Goal: Task Accomplishment & Management: Manage account settings

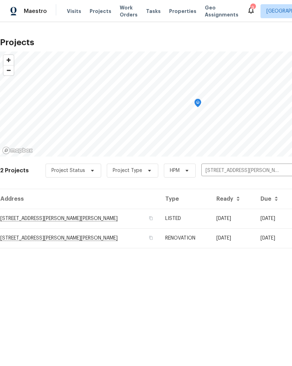
click at [27, 219] on td "[STREET_ADDRESS][PERSON_NAME][PERSON_NAME]" at bounding box center [80, 219] width 160 height 20
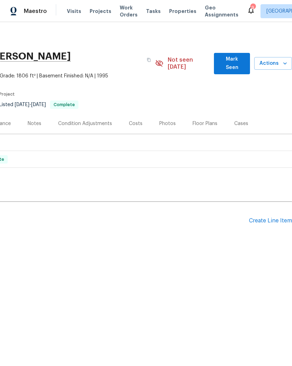
scroll to position [0, 104]
click at [284, 62] on icon "button" at bounding box center [286, 63] width 4 height 2
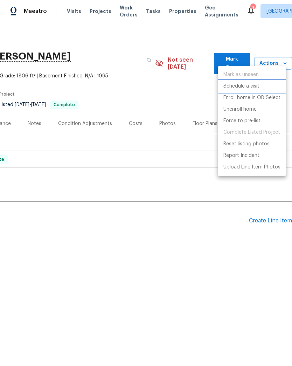
click at [250, 87] on p "Schedule a visit" at bounding box center [242, 86] width 36 height 7
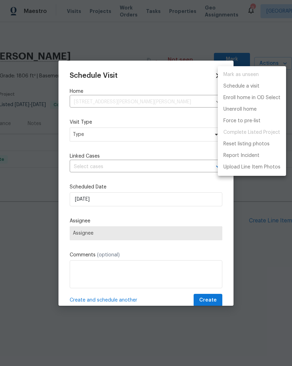
click at [79, 133] on div at bounding box center [146, 183] width 292 height 366
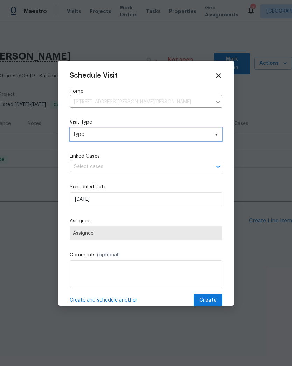
click at [81, 135] on span "Type" at bounding box center [141, 134] width 136 height 7
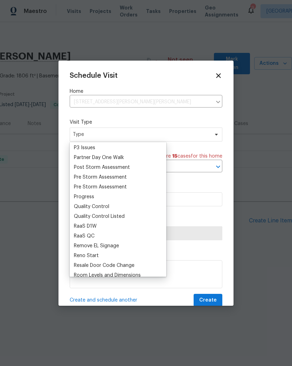
scroll to position [424, 0]
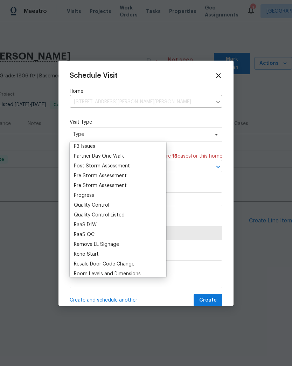
click at [83, 196] on div "Progress" at bounding box center [84, 195] width 20 height 7
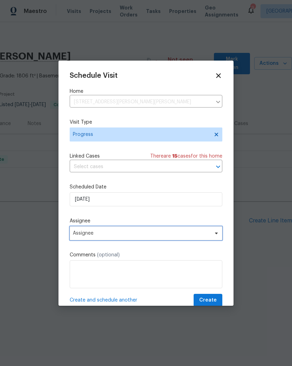
click at [130, 236] on span "Assignee" at bounding box center [141, 234] width 137 height 6
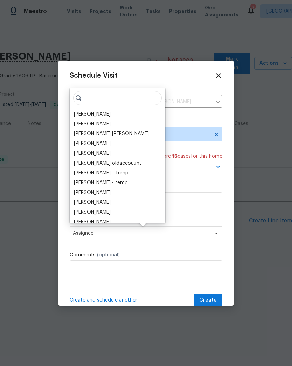
click at [77, 115] on div "[PERSON_NAME]" at bounding box center [92, 114] width 37 height 7
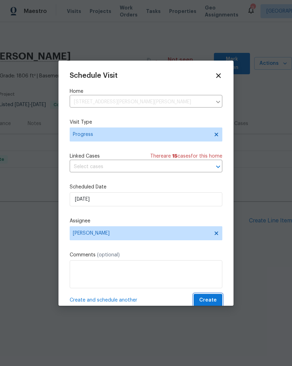
click at [211, 300] on span "Create" at bounding box center [208, 300] width 18 height 9
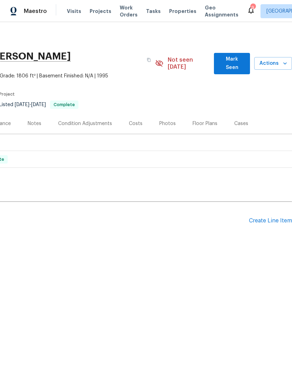
click at [94, 11] on span "Projects" at bounding box center [101, 11] width 22 height 7
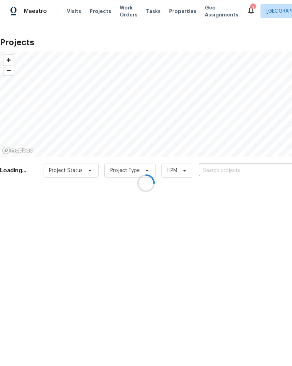
click at [243, 174] on div at bounding box center [146, 183] width 292 height 366
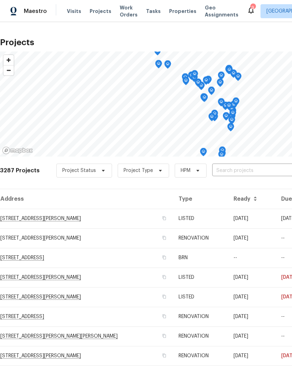
click at [250, 169] on input "text" at bounding box center [252, 170] width 80 height 11
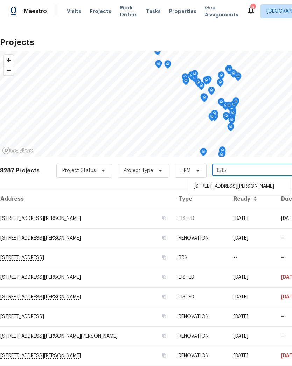
type input "1515"
click at [219, 192] on li "[STREET_ADDRESS][PERSON_NAME]" at bounding box center [239, 187] width 102 height 12
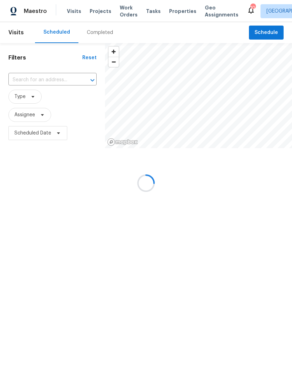
click at [97, 13] on div at bounding box center [146, 183] width 292 height 366
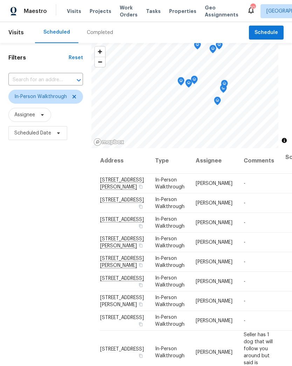
click at [99, 14] on span "Projects" at bounding box center [101, 11] width 22 height 7
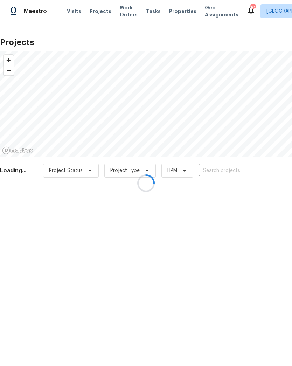
click at [244, 172] on div at bounding box center [146, 183] width 292 height 366
click at [233, 170] on div at bounding box center [146, 183] width 292 height 366
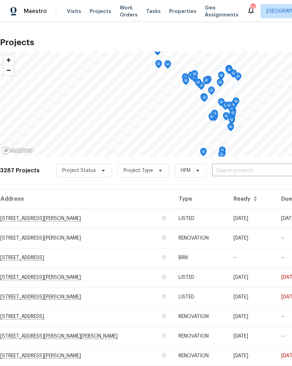
click at [238, 174] on input "text" at bounding box center [252, 170] width 80 height 11
type input "3"
type input "1515 b"
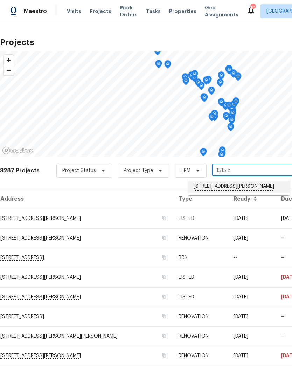
click at [254, 188] on li "[STREET_ADDRESS][PERSON_NAME]" at bounding box center [239, 187] width 102 height 12
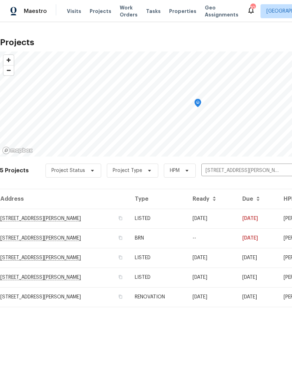
click at [18, 219] on td "[STREET_ADDRESS][PERSON_NAME]" at bounding box center [64, 219] width 129 height 20
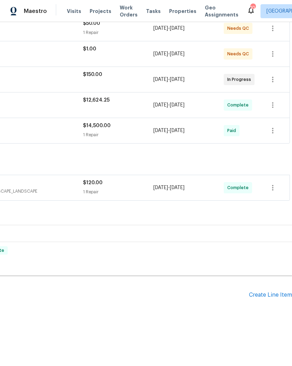
scroll to position [141, 104]
click at [270, 297] on div "Create Line Item" at bounding box center [270, 295] width 43 height 7
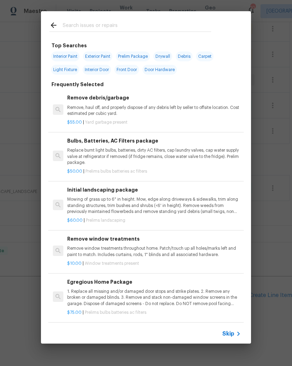
click at [157, 26] on input "text" at bounding box center [137, 26] width 149 height 11
type input "Carpet"
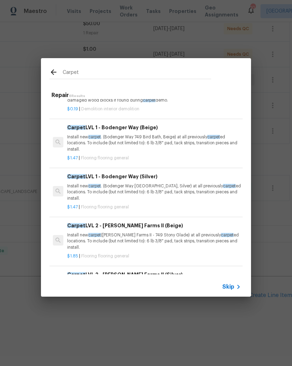
scroll to position [30, 0]
click at [190, 139] on p "Install new carpet . (Bodenger Way 749 Bird Bath, Beige) at all previously carp…" at bounding box center [154, 143] width 174 height 18
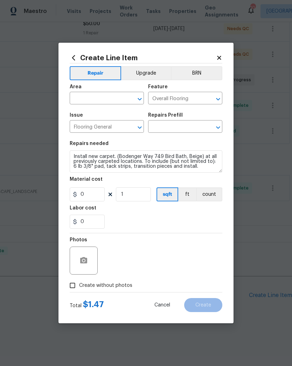
type input "Carpet LVL 1 - Bodenger Way (Beige) $1.47"
type input "1.47"
click at [193, 140] on section "Repairs needed Install new carpet. (Bodenger Way 749 Bird Bath, Beige) at all p…" at bounding box center [146, 185] width 153 height 96
click at [114, 101] on input "text" at bounding box center [97, 99] width 55 height 11
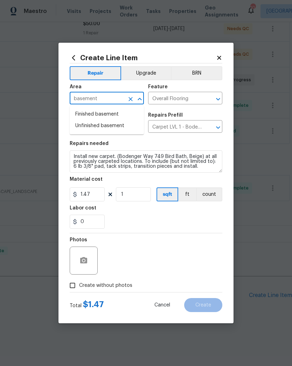
click at [110, 113] on li "Finished basement" at bounding box center [107, 115] width 74 height 12
type input "Finished basement"
click at [133, 195] on input "1" at bounding box center [133, 195] width 35 height 14
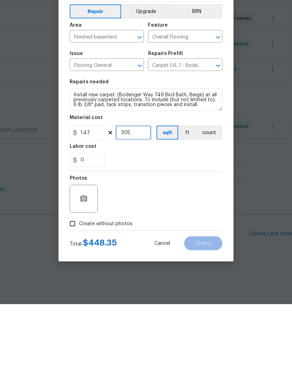
type input "305"
click at [84, 257] on icon "button" at bounding box center [83, 260] width 7 height 6
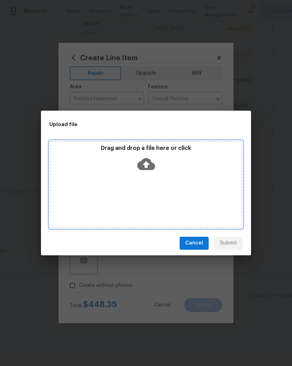
click at [147, 163] on icon at bounding box center [146, 164] width 18 height 18
click at [151, 163] on icon at bounding box center [146, 164] width 18 height 12
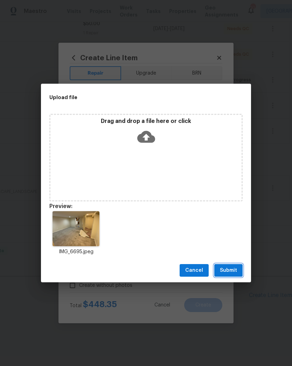
click at [233, 272] on span "Submit" at bounding box center [228, 270] width 17 height 9
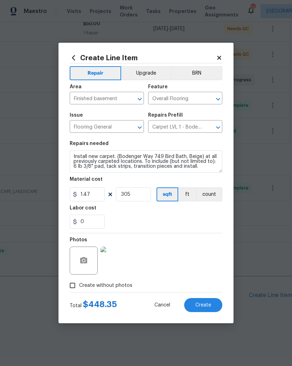
click at [210, 305] on span "Create" at bounding box center [204, 305] width 16 height 5
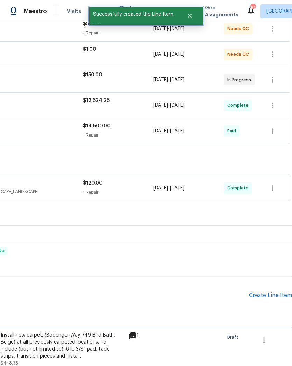
click at [190, 14] on icon "Close" at bounding box center [190, 16] width 6 height 6
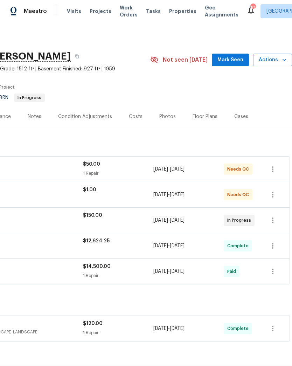
scroll to position [0, 104]
click at [210, 116] on div "Floor Plans" at bounding box center [205, 116] width 25 height 7
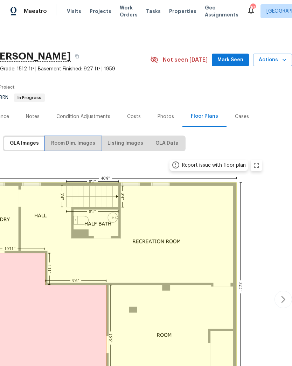
click at [69, 148] on button "Room Dim. Images" at bounding box center [73, 143] width 55 height 13
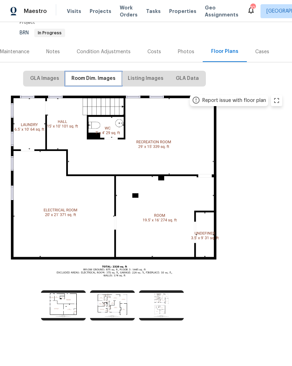
scroll to position [64, 83]
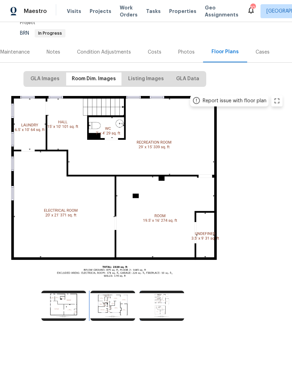
click at [111, 302] on img at bounding box center [112, 306] width 45 height 30
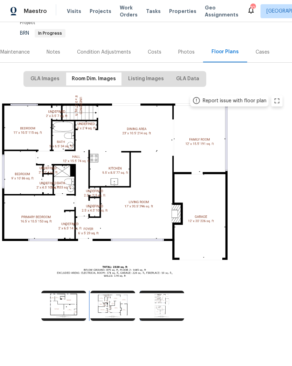
click at [104, 303] on img at bounding box center [112, 306] width 45 height 30
click at [70, 303] on img at bounding box center [63, 306] width 45 height 30
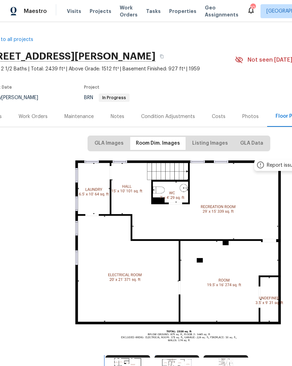
scroll to position [0, 17]
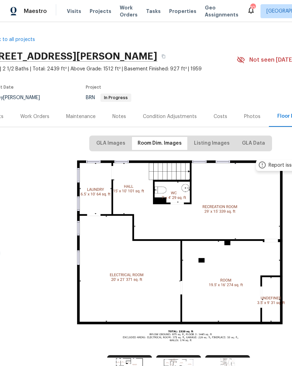
click at [34, 116] on div "Work Orders" at bounding box center [34, 116] width 29 height 7
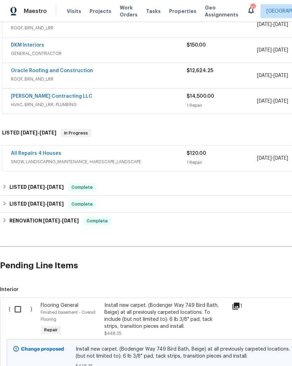
scroll to position [169, 0]
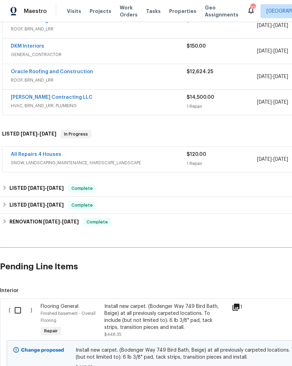
click at [175, 317] on div "Install new carpet. (Bodenger Way 749 Bird Bath, Beige) at all previously carpe…" at bounding box center [165, 317] width 123 height 28
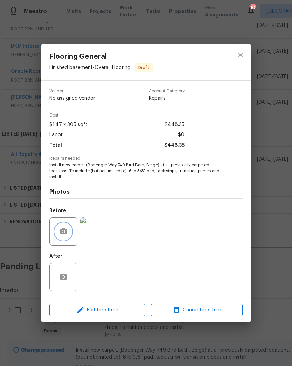
click at [61, 234] on icon "button" at bounding box center [63, 231] width 7 height 6
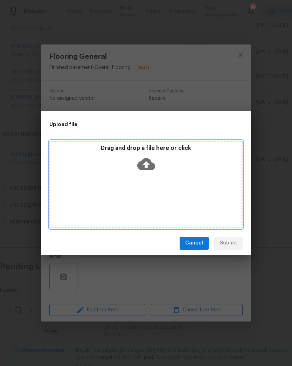
click at [148, 164] on icon at bounding box center [146, 164] width 18 height 18
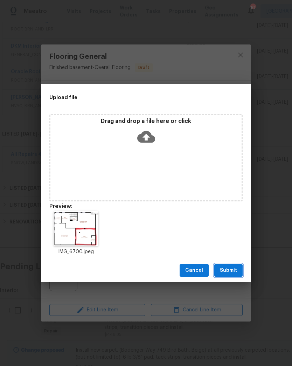
click at [231, 273] on span "Submit" at bounding box center [228, 270] width 17 height 9
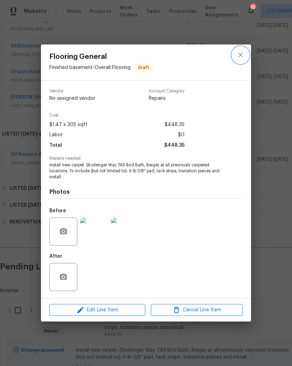
click at [240, 55] on icon "close" at bounding box center [240, 55] width 5 height 5
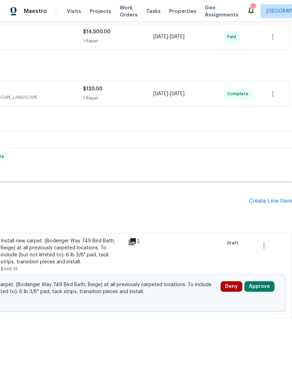
scroll to position [235, 104]
click at [273, 200] on div "Create Line Item" at bounding box center [270, 201] width 43 height 7
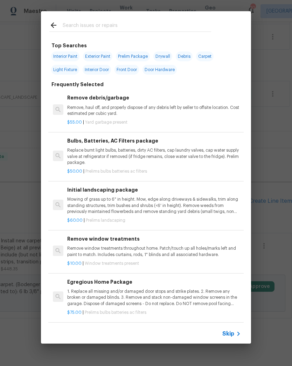
click at [150, 18] on div at bounding box center [130, 25] width 179 height 28
click at [144, 25] on input "text" at bounding box center [137, 26] width 149 height 11
type input "Paint"
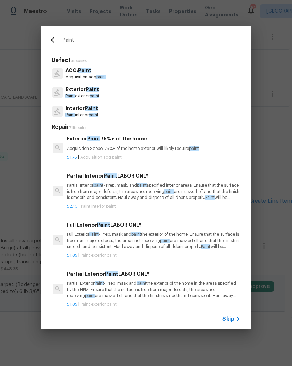
scroll to position [286, 0]
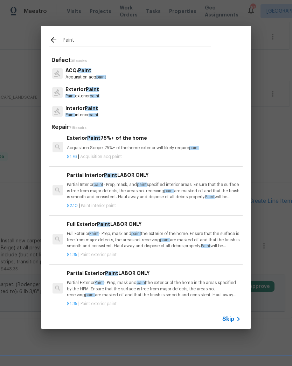
click at [172, 188] on p "Partial Interior paint - Prep, mask, and paint specified interior areas. Ensure…" at bounding box center [154, 191] width 174 height 18
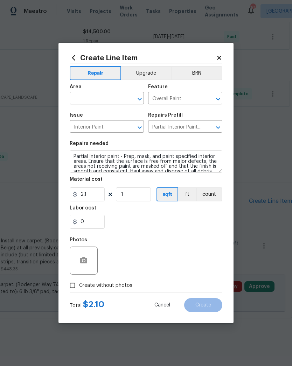
click at [76, 103] on input "text" at bounding box center [97, 99] width 55 height 11
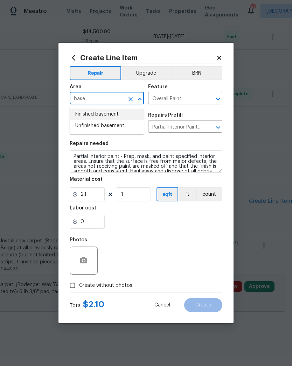
click at [118, 115] on li "Finished basement" at bounding box center [107, 115] width 74 height 12
type input "Finished basement"
click at [139, 194] on input "1" at bounding box center [133, 195] width 35 height 14
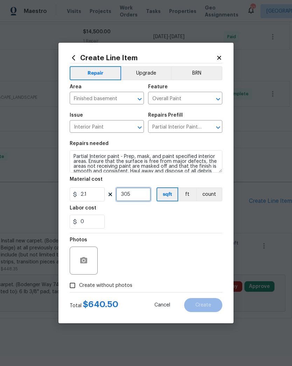
type input "305"
click at [178, 213] on div "Labor cost" at bounding box center [146, 210] width 153 height 9
click at [88, 259] on button "button" at bounding box center [83, 260] width 17 height 17
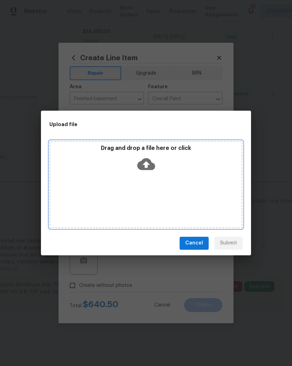
click at [145, 167] on icon at bounding box center [146, 164] width 18 height 18
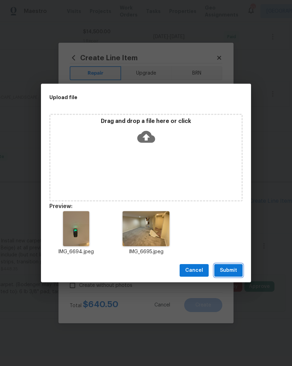
click at [232, 270] on span "Submit" at bounding box center [228, 270] width 17 height 9
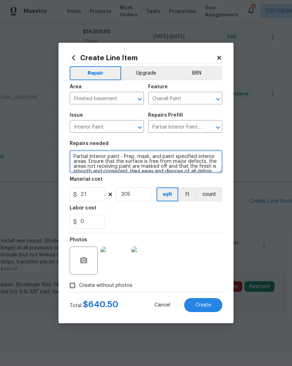
click at [117, 155] on textarea "Partial Interior paint - Prep, mask, and paint specified interior areas. Ensure…" at bounding box center [146, 161] width 153 height 22
click at [172, 157] on textarea "Partial Interior paint, basement bedroom - Prep, mask, and paint specified inte…" at bounding box center [146, 161] width 153 height 22
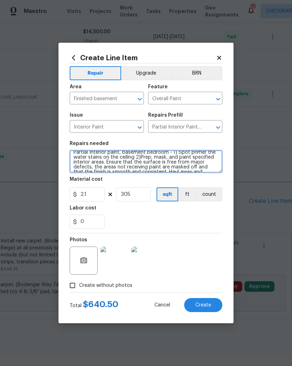
scroll to position [5, 0]
click at [221, 157] on textarea "Partial Interior paint, basement bedroom - 1) Spot primer the water stains on t…" at bounding box center [146, 161] width 153 height 22
click at [105, 164] on textarea "Partial Interior paint, basement bedroom - 1) Spot primer the water stains on t…" at bounding box center [146, 161] width 153 height 22
type textarea "Partial Interior paint, basement bedroom - 1) Spot primer the water stains on t…"
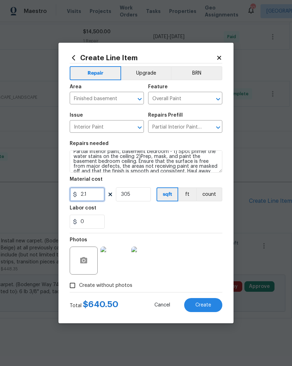
click at [95, 192] on input "2.1" at bounding box center [87, 195] width 35 height 14
type input "2.1"
click at [216, 217] on div "0" at bounding box center [146, 222] width 153 height 14
click at [209, 305] on span "Create" at bounding box center [204, 305] width 16 height 5
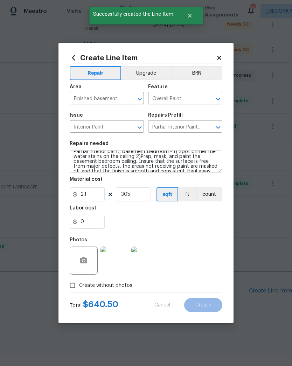
scroll to position [145, 104]
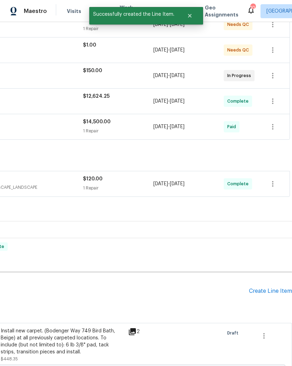
click at [263, 291] on div "Create Line Item" at bounding box center [270, 291] width 43 height 7
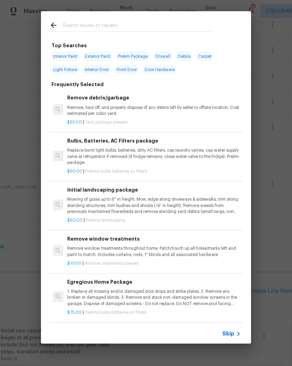
click at [113, 26] on input "text" at bounding box center [137, 26] width 149 height 11
type input "Insulat"
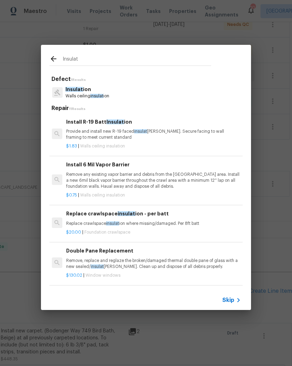
scroll to position [0, 1]
click at [94, 135] on p "Provide and install new R-19 faced insulat ion batts. Secure facing to wall fra…" at bounding box center [153, 135] width 174 height 12
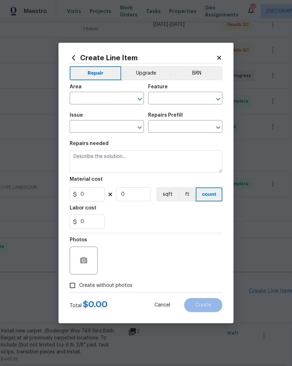
type input "Walls and Ceiling"
type input "Insulation"
type input "Install R-19 Batt Insulation $1.83"
type textarea "Provide and install new R-19 faced insulation batts. Secure facing to wall fram…"
type input "1.83"
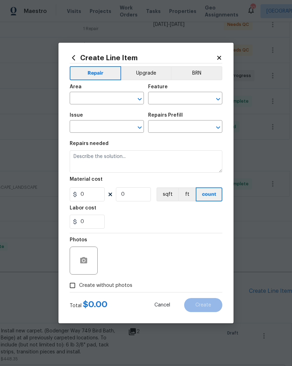
type input "1"
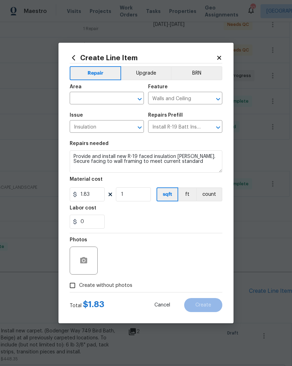
click at [98, 98] on input "text" at bounding box center [97, 99] width 55 height 11
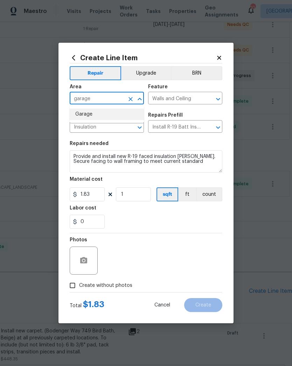
click at [86, 117] on li "Garage" at bounding box center [107, 115] width 74 height 12
type input "Garage"
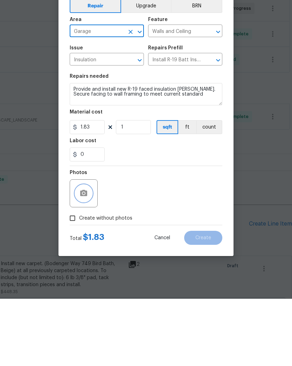
click at [89, 252] on button "button" at bounding box center [83, 260] width 17 height 17
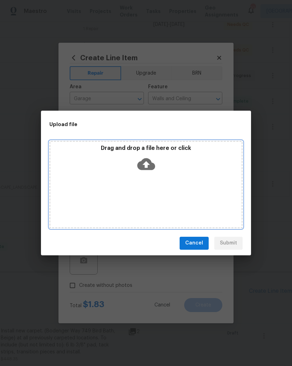
click at [145, 163] on icon at bounding box center [146, 164] width 18 height 18
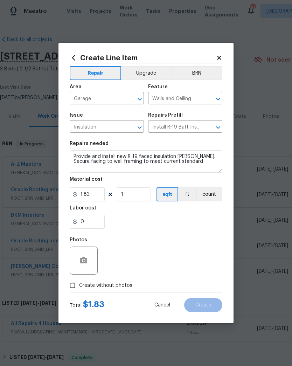
scroll to position [145, 104]
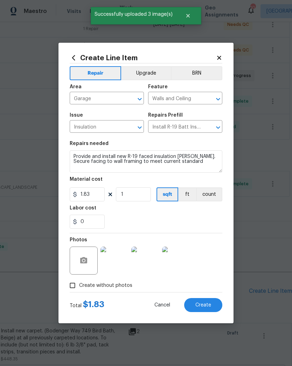
click at [206, 304] on span "Create" at bounding box center [204, 305] width 16 height 5
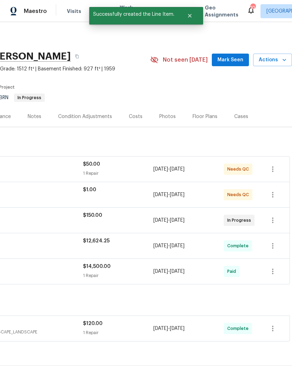
scroll to position [0, 104]
click at [205, 115] on div "Floor Plans" at bounding box center [205, 116] width 25 height 7
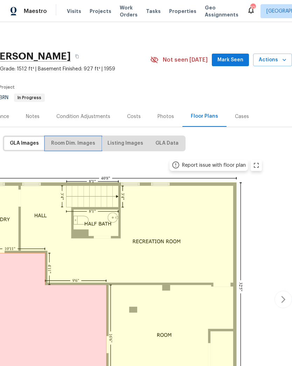
click at [77, 143] on span "Room Dim. Images" at bounding box center [73, 143] width 44 height 9
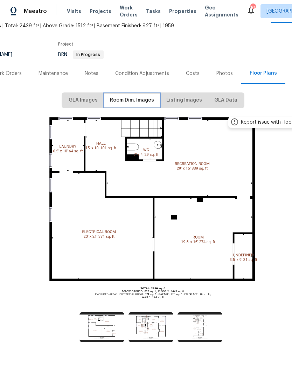
scroll to position [47, 47]
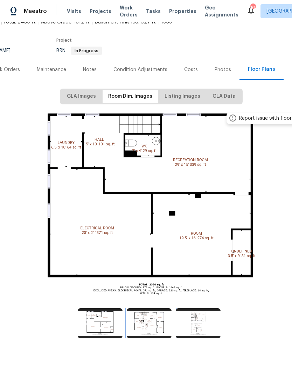
click at [154, 323] on img at bounding box center [149, 323] width 45 height 30
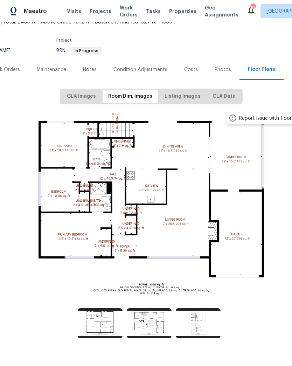
click at [122, 10] on span "Work Orders" at bounding box center [129, 11] width 18 height 14
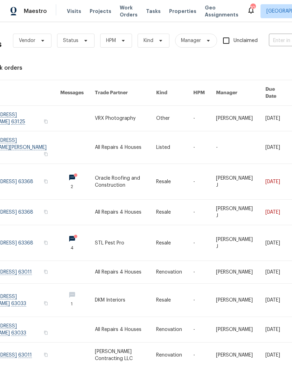
scroll to position [2, 28]
click at [94, 14] on span "Projects" at bounding box center [101, 11] width 22 height 7
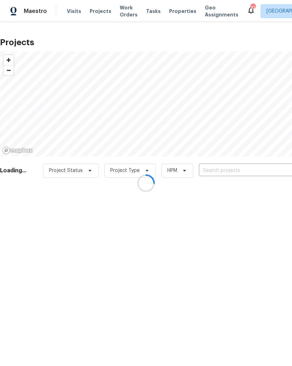
click at [236, 169] on div at bounding box center [146, 183] width 292 height 366
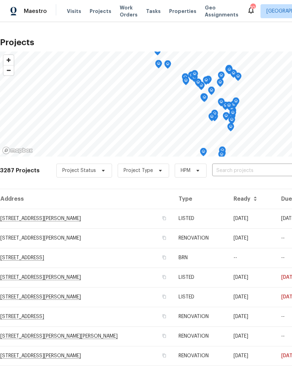
click at [231, 169] on input "text" at bounding box center [252, 170] width 80 height 11
type input "1515"
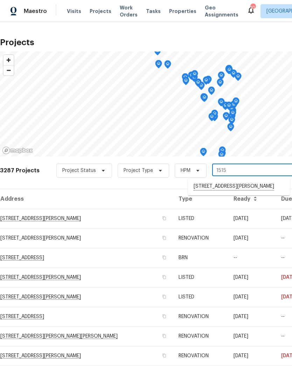
click at [208, 188] on li "[STREET_ADDRESS][PERSON_NAME]" at bounding box center [239, 187] width 102 height 12
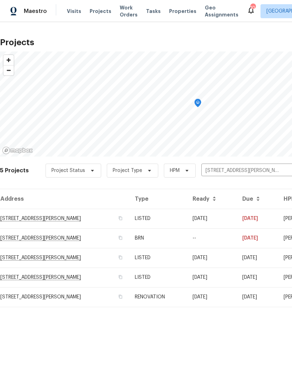
click at [110, 219] on td "[STREET_ADDRESS][PERSON_NAME]" at bounding box center [64, 219] width 129 height 20
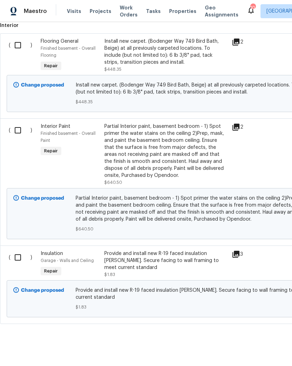
scroll to position [434, 0]
click at [135, 260] on div "Provide and install new R-19 faced insulation batts. Secure facing to wall fram…" at bounding box center [165, 261] width 123 height 21
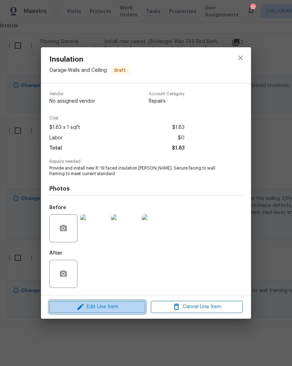
click at [111, 311] on span "Edit Line Item" at bounding box center [98, 307] width 92 height 9
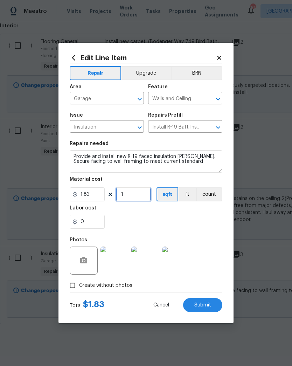
click at [137, 191] on input "1" at bounding box center [133, 195] width 35 height 14
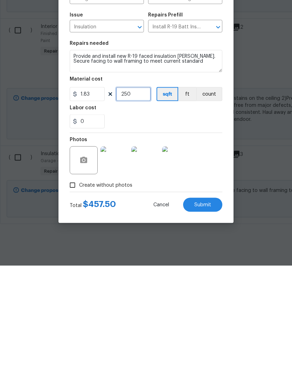
type input "250"
click at [201, 303] on span "Submit" at bounding box center [203, 305] width 17 height 5
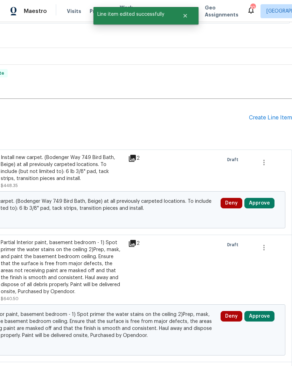
scroll to position [318, 104]
click at [275, 115] on div "Create Line Item" at bounding box center [270, 118] width 43 height 7
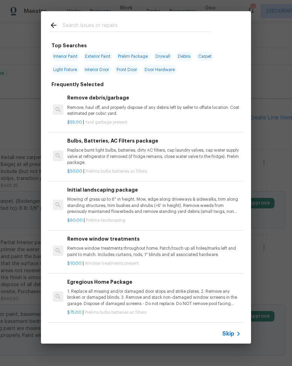
click at [101, 23] on input "text" at bounding box center [137, 26] width 149 height 11
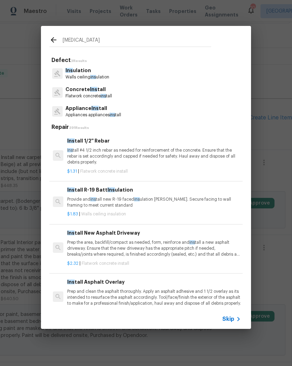
type input "Insulat"
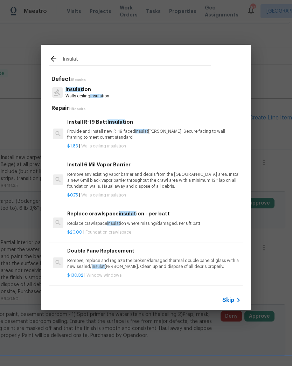
click at [124, 179] on p "Remove any existing vapor barrier and debris from the crawl area. Install a new…" at bounding box center [154, 181] width 174 height 18
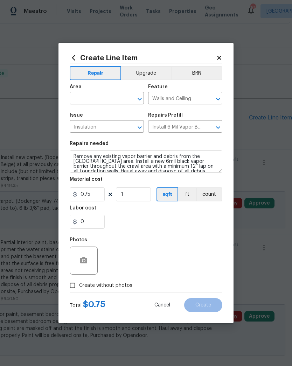
click at [103, 98] on input "text" at bounding box center [97, 99] width 55 height 11
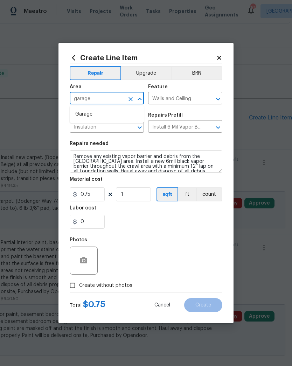
type input "garage"
click at [135, 197] on input "1" at bounding box center [133, 195] width 35 height 14
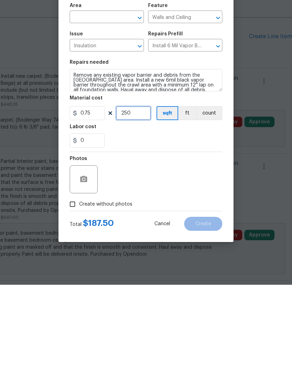
type input "250"
click at [86, 252] on button "button" at bounding box center [83, 260] width 17 height 17
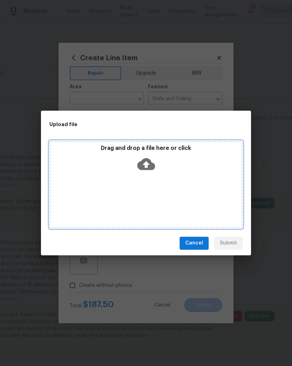
click at [145, 167] on icon at bounding box center [146, 164] width 18 height 18
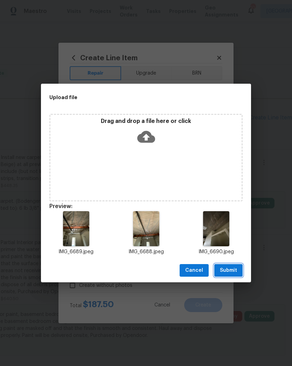
click at [234, 271] on span "Submit" at bounding box center [228, 270] width 17 height 9
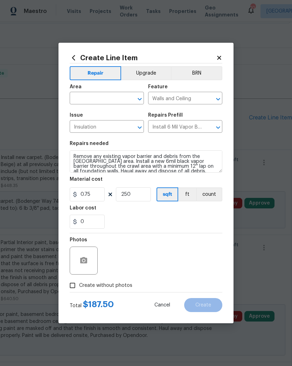
click at [111, 97] on input "text" at bounding box center [97, 99] width 55 height 11
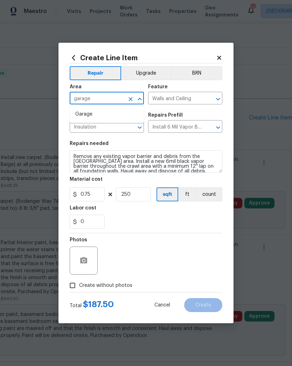
click at [86, 113] on li "Garage" at bounding box center [107, 115] width 74 height 12
type input "Garage"
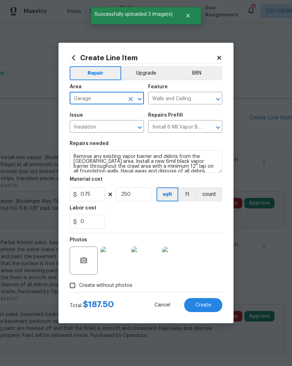
click at [206, 303] on span "Create" at bounding box center [204, 305] width 16 height 5
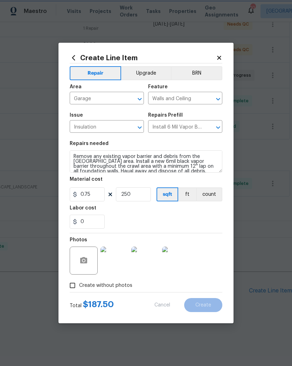
type input "0"
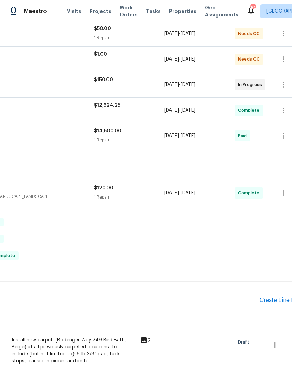
scroll to position [137, 93]
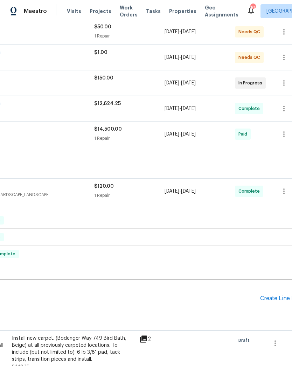
click at [272, 301] on div "Create Line Item" at bounding box center [281, 298] width 43 height 7
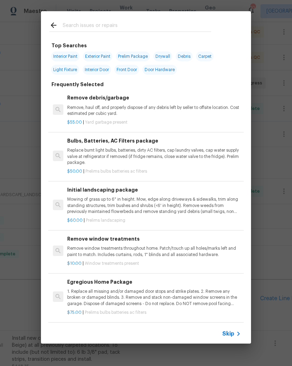
click at [129, 23] on input "text" at bounding box center [137, 26] width 149 height 11
type input "Debris"
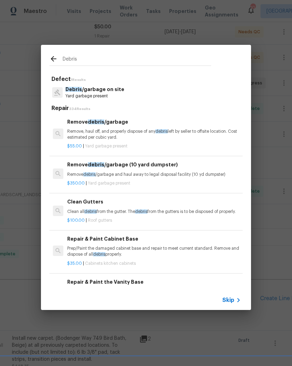
click at [105, 95] on p "Yard garbage present" at bounding box center [95, 96] width 59 height 6
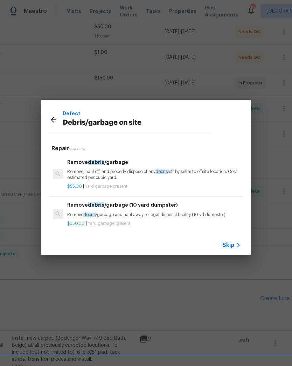
click at [115, 173] on p "Remove, haul off, and properly dispose of any debris left by seller to offsite …" at bounding box center [154, 175] width 174 height 12
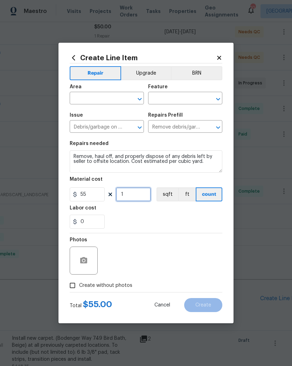
click at [136, 194] on input "1" at bounding box center [133, 195] width 35 height 14
type input "2"
click at [109, 95] on input "text" at bounding box center [97, 99] width 55 height 11
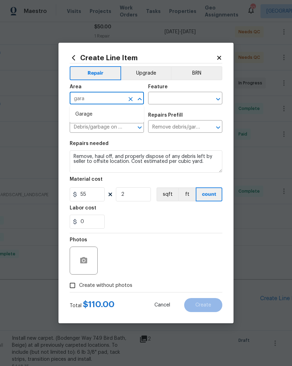
click at [90, 111] on li "Garage" at bounding box center [107, 115] width 74 height 12
type input "Garage"
click at [175, 98] on input "text" at bounding box center [175, 99] width 55 height 11
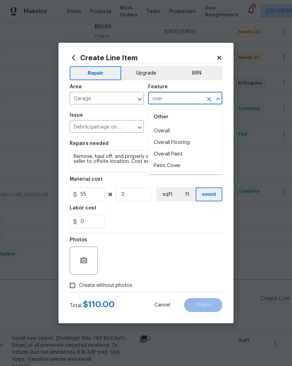
click at [166, 130] on li "Overall" at bounding box center [185, 131] width 74 height 12
type input "Overall"
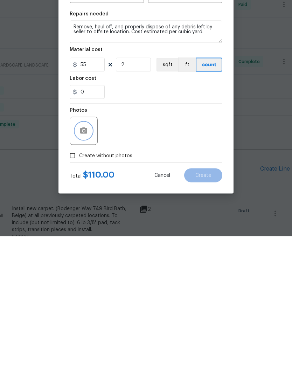
click at [83, 260] on circle "button" at bounding box center [84, 261] width 2 height 2
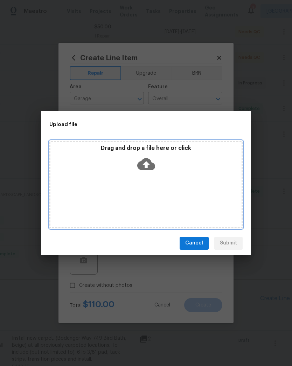
click at [150, 165] on icon at bounding box center [146, 164] width 18 height 12
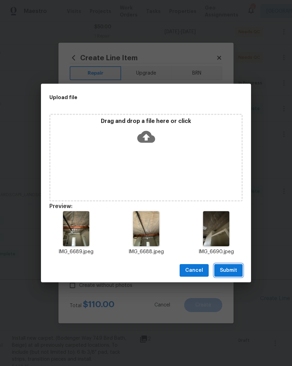
click at [237, 271] on button "Submit" at bounding box center [229, 270] width 28 height 13
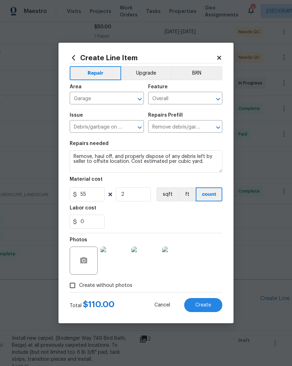
click at [206, 311] on button "Create" at bounding box center [203, 305] width 38 height 14
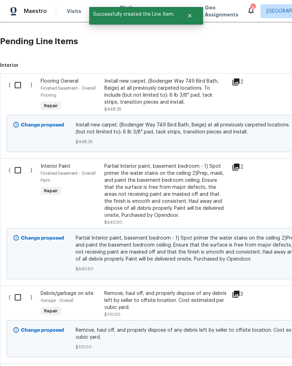
scroll to position [395, 0]
click at [21, 84] on input "checkbox" at bounding box center [21, 85] width 20 height 15
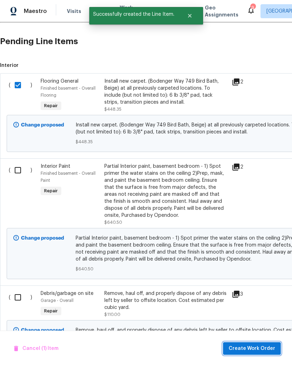
click at [249, 347] on span "Create Work Order" at bounding box center [252, 349] width 47 height 9
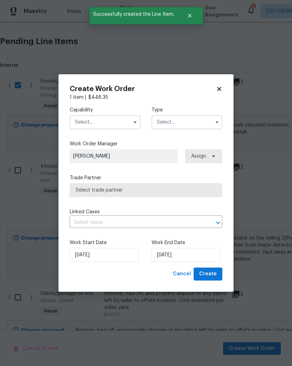
checkbox input "false"
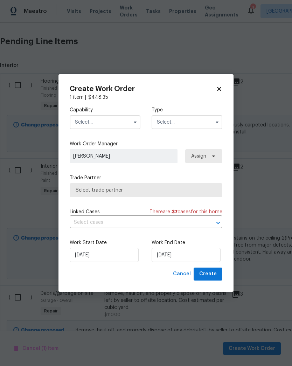
click at [108, 121] on input "text" at bounding box center [105, 122] width 71 height 14
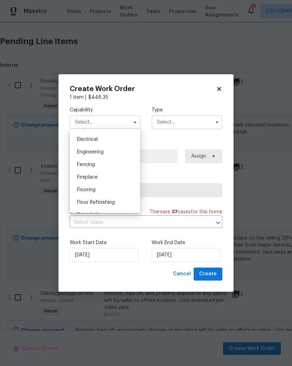
scroll to position [231, 0]
click at [94, 179] on span "Flooring" at bounding box center [86, 178] width 19 height 5
type input "Flooring"
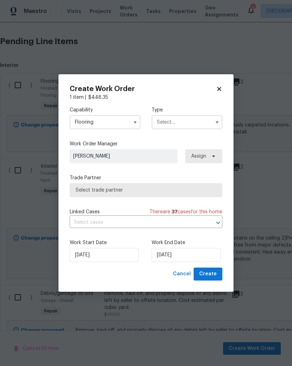
click at [184, 122] on input "text" at bounding box center [187, 122] width 71 height 14
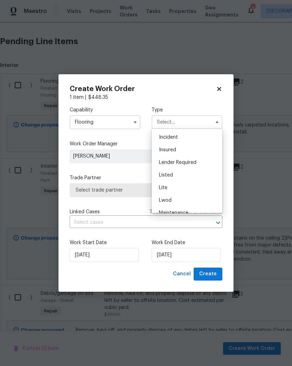
scroll to position [38, 0]
click at [179, 176] on div "Listed" at bounding box center [187, 175] width 67 height 13
type input "Listed"
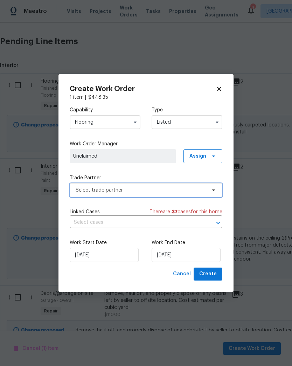
click at [122, 190] on span "Select trade partner" at bounding box center [141, 190] width 131 height 7
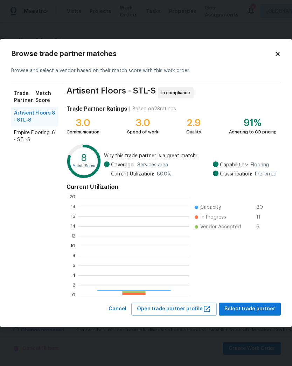
scroll to position [98, 110]
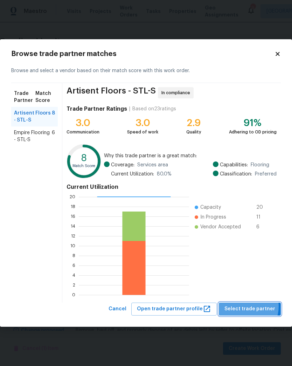
click at [246, 306] on span "Select trade partner" at bounding box center [250, 309] width 51 height 9
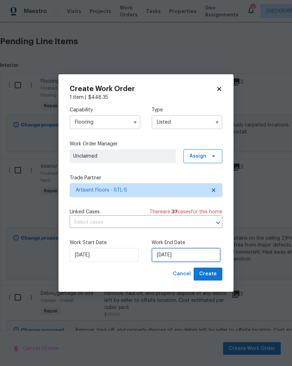
click at [186, 253] on input "[DATE]" at bounding box center [186, 255] width 69 height 14
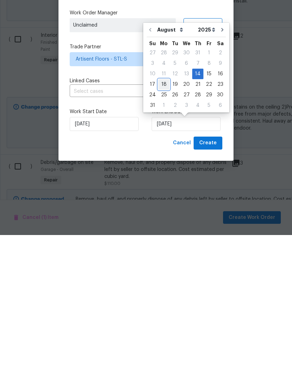
click at [164, 211] on div "18" at bounding box center [163, 216] width 11 height 10
type input "8/18/2025"
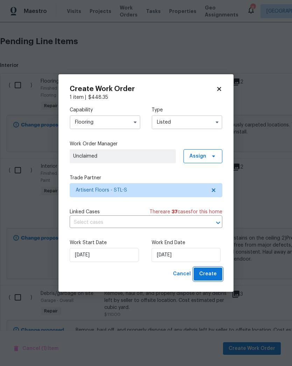
click at [209, 275] on span "Create" at bounding box center [208, 274] width 18 height 9
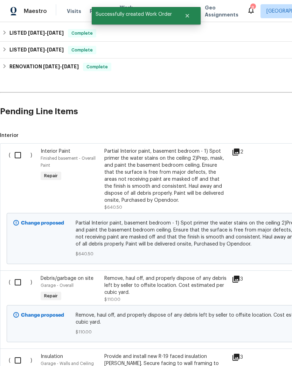
scroll to position [353, 0]
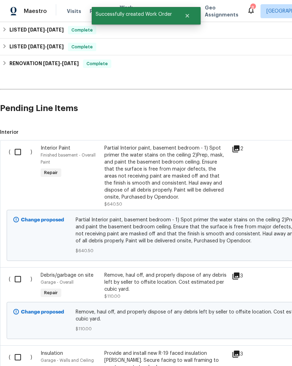
click at [17, 152] on input "checkbox" at bounding box center [21, 152] width 20 height 15
checkbox input "true"
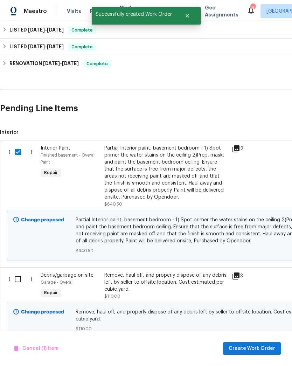
click at [19, 279] on input "checkbox" at bounding box center [21, 279] width 20 height 15
checkbox input "true"
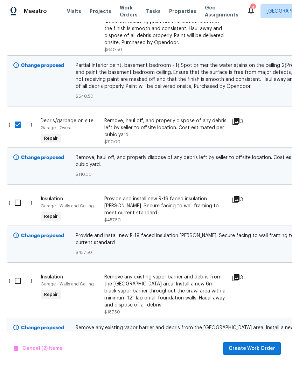
scroll to position [510, 0]
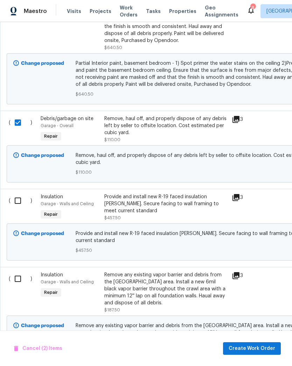
click at [19, 203] on input "checkbox" at bounding box center [21, 200] width 20 height 15
checkbox input "true"
click at [18, 275] on input "checkbox" at bounding box center [21, 279] width 20 height 15
checkbox input "true"
click at [256, 348] on span "Create Work Order" at bounding box center [252, 349] width 47 height 9
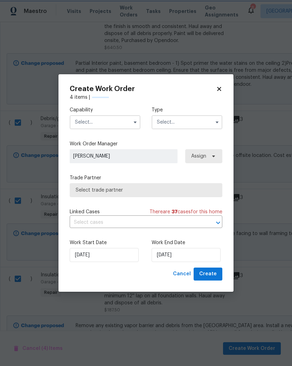
checkbox input "false"
click at [97, 125] on input "text" at bounding box center [105, 122] width 71 height 14
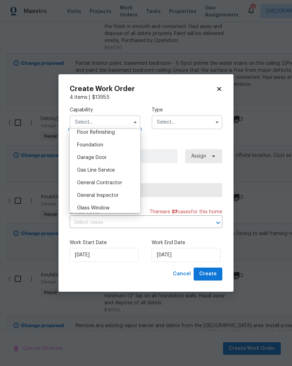
scroll to position [293, 0]
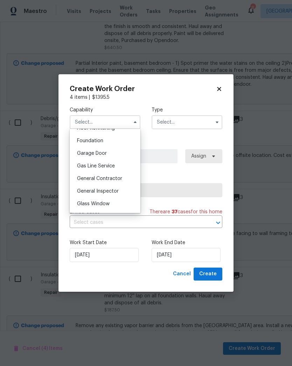
click at [112, 178] on span "General Contractor" at bounding box center [99, 178] width 45 height 5
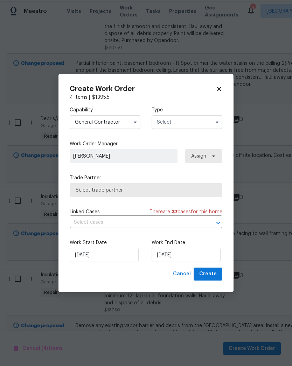
type input "General Contractor"
click at [185, 124] on input "text" at bounding box center [187, 122] width 71 height 14
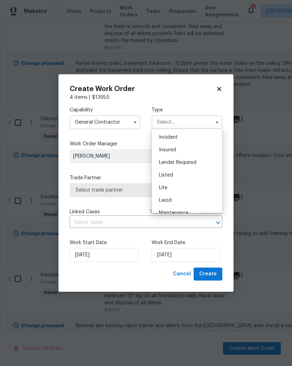
scroll to position [38, 0]
click at [177, 170] on div "Listed" at bounding box center [187, 174] width 67 height 13
type input "Listed"
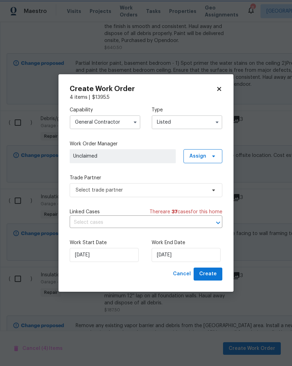
scroll to position [0, 0]
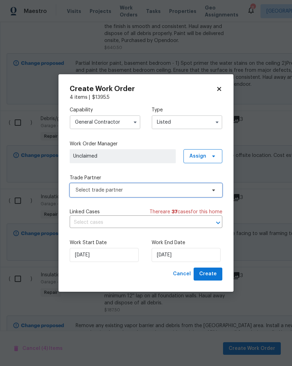
click at [121, 187] on span "Select trade partner" at bounding box center [141, 190] width 131 height 7
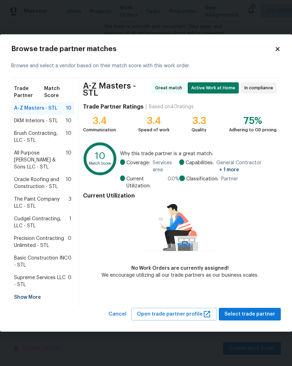
click at [33, 294] on div "Show More" at bounding box center [42, 297] width 63 height 13
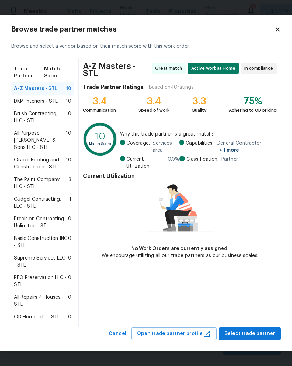
click at [47, 274] on span "REO Preservation LLC - STL" at bounding box center [41, 281] width 54 height 14
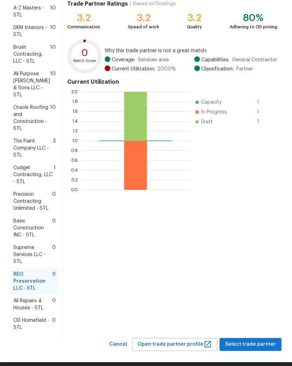
scroll to position [76, 0]
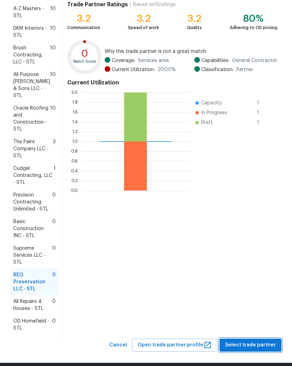
click at [249, 341] on span "Select trade partner" at bounding box center [250, 345] width 51 height 9
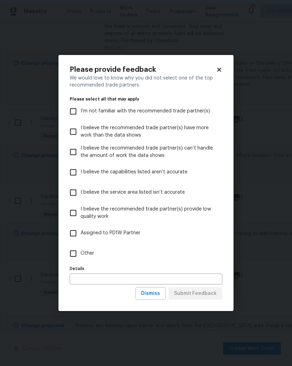
scroll to position [0, 0]
click at [74, 254] on input "Other" at bounding box center [73, 253] width 15 height 15
checkbox input "true"
click at [88, 280] on input "text" at bounding box center [146, 279] width 153 height 11
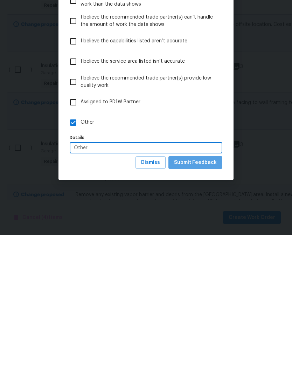
type input "Other"
click at [202, 290] on span "Submit Feedback" at bounding box center [195, 294] width 43 height 9
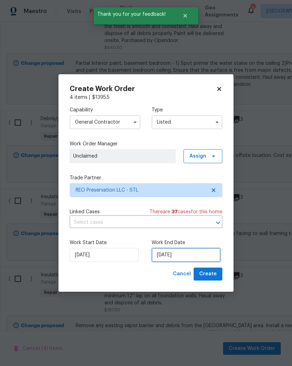
click at [194, 255] on input "[DATE]" at bounding box center [186, 255] width 69 height 14
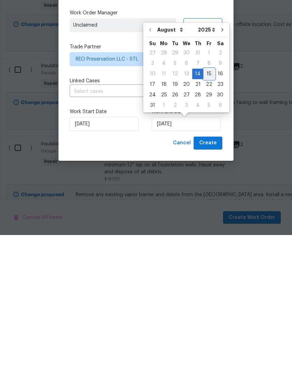
click at [207, 200] on div "15" at bounding box center [209, 205] width 11 height 10
type input "[DATE]"
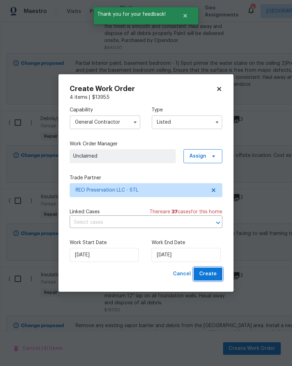
click at [208, 272] on span "Create" at bounding box center [208, 274] width 18 height 9
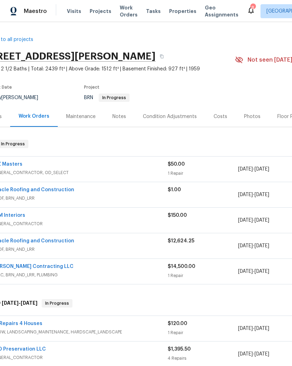
scroll to position [0, 18]
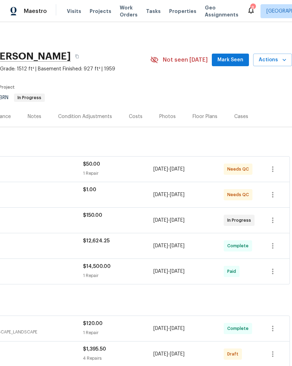
scroll to position [0, 104]
click at [281, 61] on span "Actions" at bounding box center [273, 60] width 28 height 9
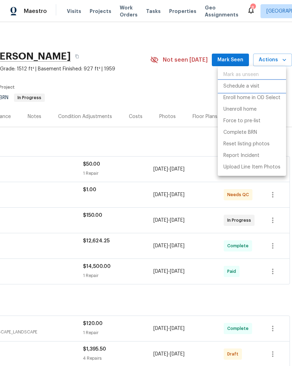
click at [263, 86] on li "Schedule a visit" at bounding box center [252, 87] width 68 height 12
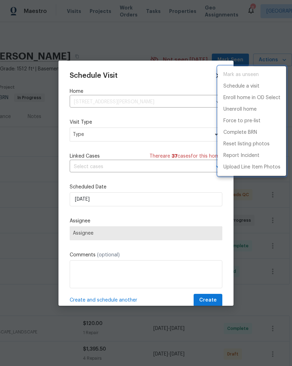
click at [132, 139] on div at bounding box center [146, 183] width 292 height 366
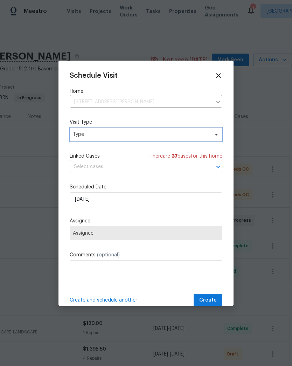
click at [170, 135] on span "Type" at bounding box center [141, 134] width 136 height 7
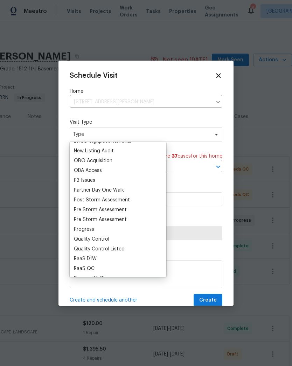
scroll to position [414, 0]
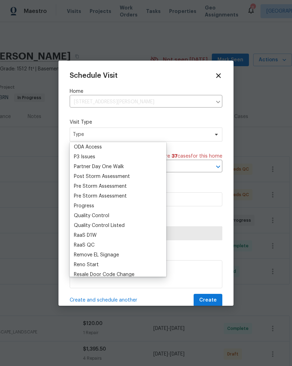
click at [93, 204] on div "Progress" at bounding box center [84, 206] width 20 height 7
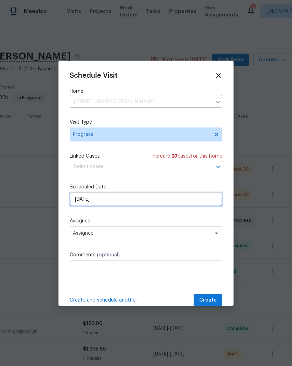
click at [115, 204] on input "[DATE]" at bounding box center [146, 199] width 153 height 14
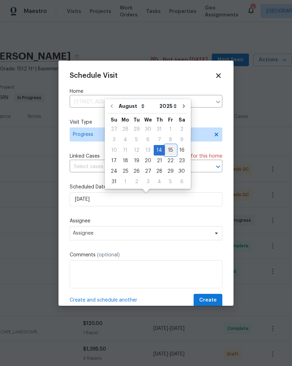
click at [167, 152] on div "15" at bounding box center [170, 150] width 11 height 10
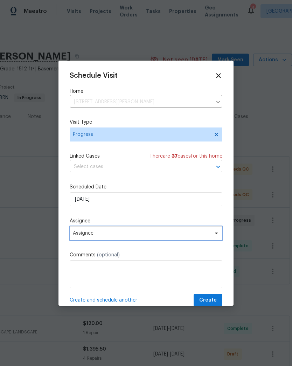
click at [100, 234] on span "Assignee" at bounding box center [141, 234] width 137 height 6
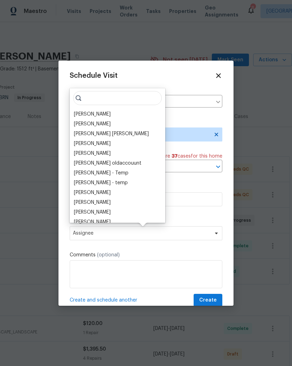
click at [96, 115] on div "[PERSON_NAME]" at bounding box center [92, 114] width 37 height 7
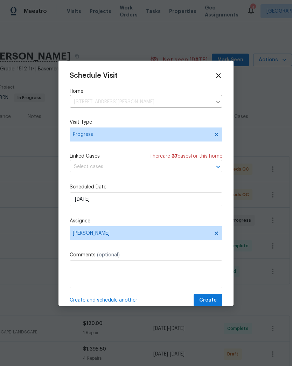
click at [109, 302] on span "Create and schedule another" at bounding box center [104, 300] width 68 height 7
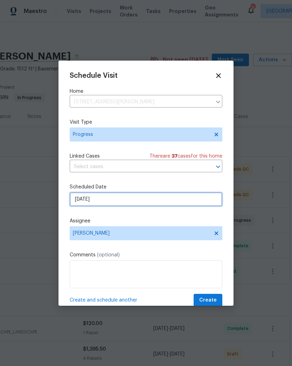
click at [104, 202] on input "[DATE]" at bounding box center [146, 199] width 153 height 14
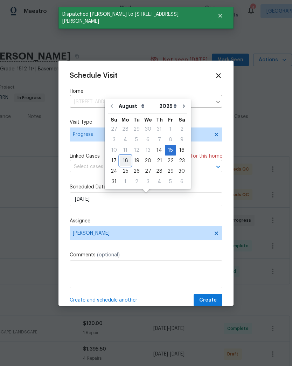
click at [126, 160] on div "18" at bounding box center [125, 161] width 11 height 10
type input "8/18/2025"
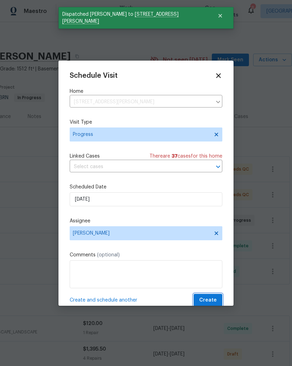
click at [217, 301] on span "Create" at bounding box center [208, 300] width 18 height 9
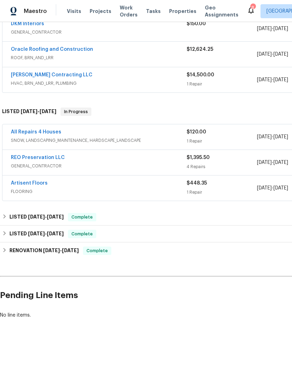
scroll to position [192, 0]
click at [26, 183] on link "Artisent Floors" at bounding box center [29, 183] width 37 height 5
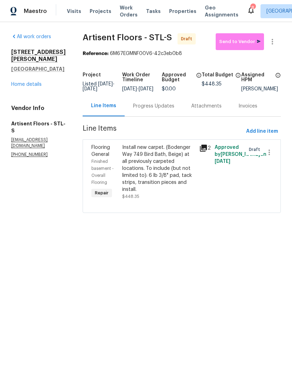
click at [165, 110] on div "Progress Updates" at bounding box center [153, 106] width 41 height 7
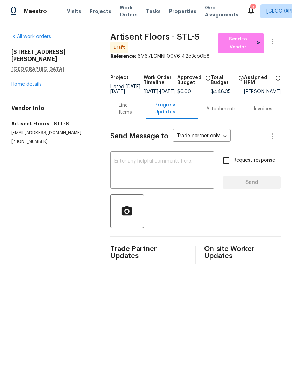
click at [153, 162] on div "x ​" at bounding box center [162, 171] width 104 height 36
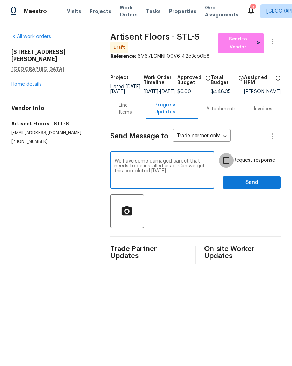
type textarea "We have some damaged carpet that needs to be installed asap. Can we get this co…"
click at [227, 165] on input "Request response" at bounding box center [226, 160] width 15 height 15
checkbox input "true"
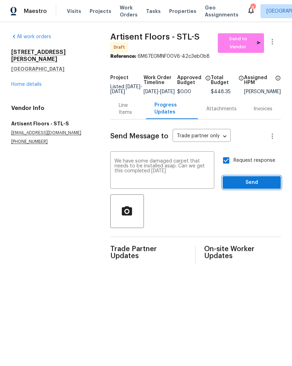
click at [253, 187] on span "Send" at bounding box center [252, 182] width 47 height 9
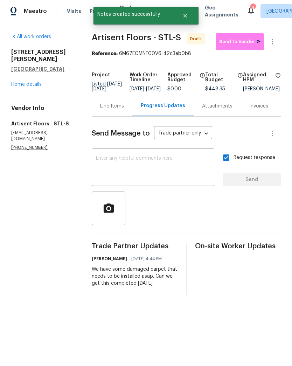
click at [19, 82] on link "Home details" at bounding box center [26, 84] width 30 height 5
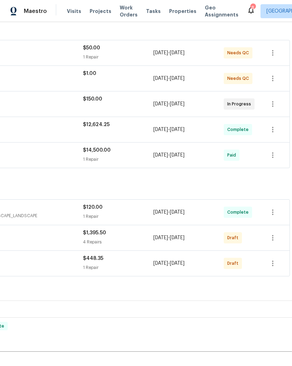
scroll to position [116, 104]
click at [274, 266] on icon "button" at bounding box center [273, 263] width 8 height 8
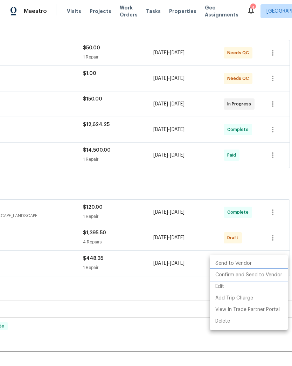
click at [263, 274] on li "Confirm and Send to Vendor" at bounding box center [249, 276] width 78 height 12
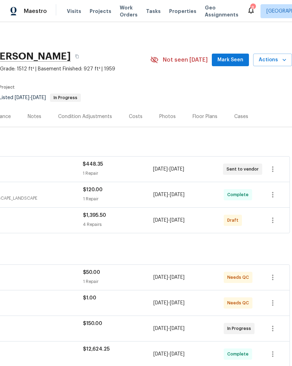
scroll to position [0, 104]
click at [274, 224] on icon "button" at bounding box center [273, 220] width 8 height 8
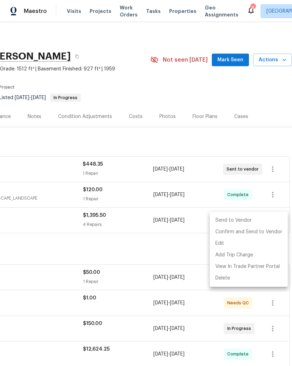
scroll to position [0, 104]
click at [266, 234] on li "Confirm and Send to Vendor" at bounding box center [249, 232] width 78 height 12
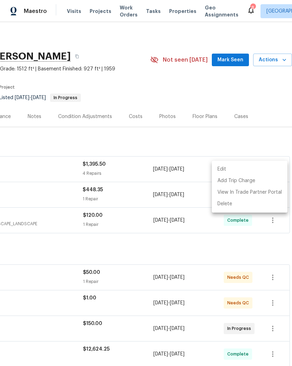
click at [90, 166] on div at bounding box center [146, 183] width 292 height 366
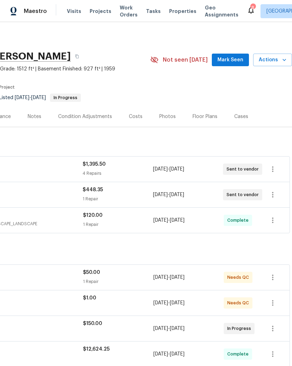
click at [90, 166] on span "$1,395.50" at bounding box center [94, 164] width 23 height 5
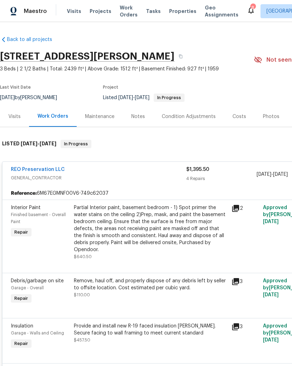
scroll to position [0, 0]
click at [28, 171] on link "REO Preservation LLC" at bounding box center [38, 169] width 54 height 5
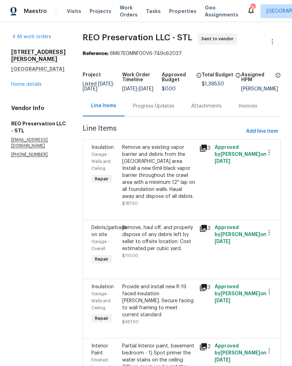
click at [151, 110] on div "Progress Updates" at bounding box center [153, 106] width 41 height 7
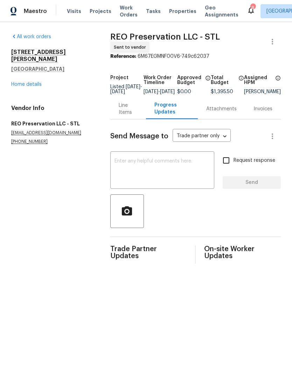
click at [154, 162] on textarea at bounding box center [163, 171] width 96 height 25
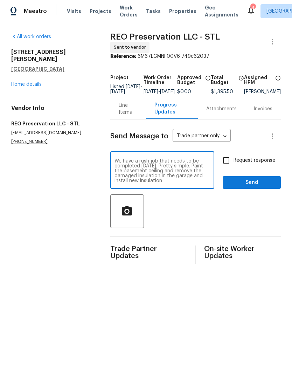
type textarea "We have a rush job that needs to be completed tomorrow. Pretty simple. Paint th…"
click at [256, 187] on span "Send" at bounding box center [252, 182] width 47 height 9
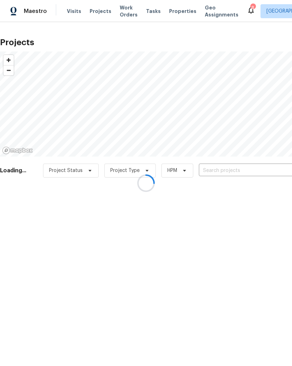
click at [238, 169] on div at bounding box center [146, 183] width 292 height 366
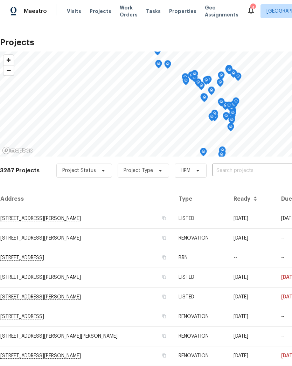
click at [243, 163] on div "3287 Projects Project Status Project Type HPM ​" at bounding box center [198, 175] width 396 height 28
click at [247, 171] on input "text" at bounding box center [252, 170] width 80 height 11
type input "817 lightwood"
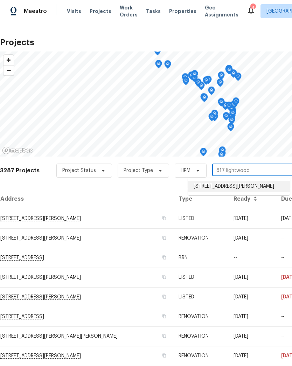
click at [223, 189] on li "[STREET_ADDRESS][PERSON_NAME]" at bounding box center [239, 187] width 102 height 12
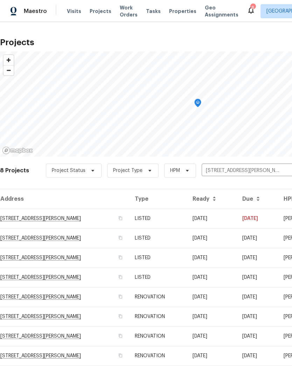
click at [32, 220] on td "[STREET_ADDRESS][PERSON_NAME]" at bounding box center [64, 219] width 129 height 20
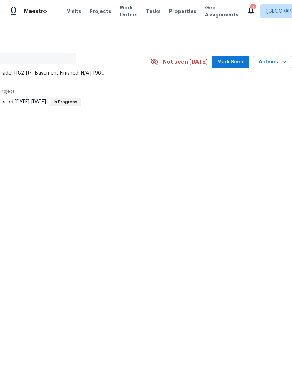
scroll to position [0, 104]
click at [282, 63] on icon "button" at bounding box center [284, 62] width 7 height 7
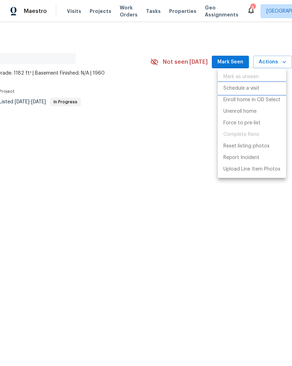
click at [257, 90] on p "Schedule a visit" at bounding box center [242, 88] width 36 height 7
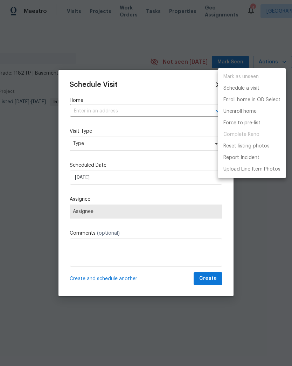
click at [86, 137] on div at bounding box center [146, 183] width 292 height 366
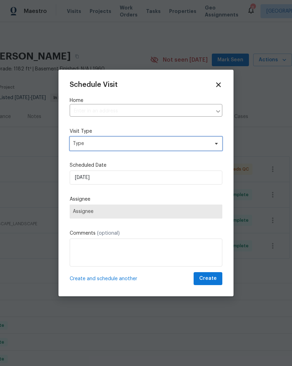
click at [82, 143] on span "Type" at bounding box center [141, 143] width 136 height 7
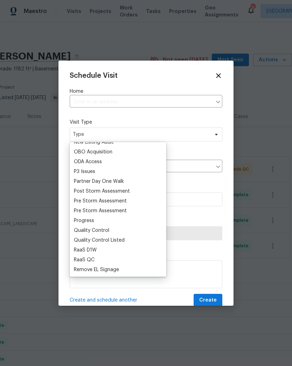
scroll to position [400, 0]
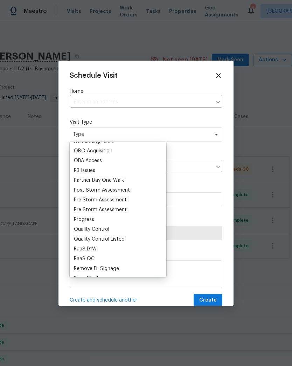
click at [80, 220] on div "Progress" at bounding box center [84, 219] width 20 height 7
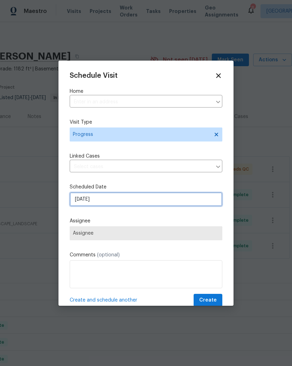
click at [82, 201] on input "[DATE]" at bounding box center [146, 199] width 153 height 14
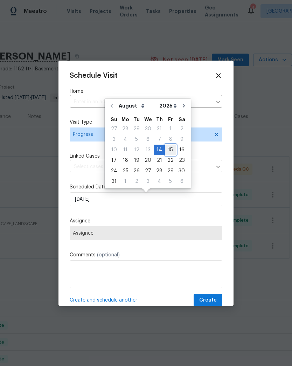
click at [165, 150] on div "15" at bounding box center [170, 150] width 11 height 10
type input "[DATE]"
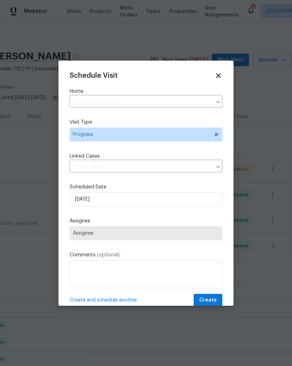
click at [78, 235] on span "Assignee" at bounding box center [146, 234] width 147 height 6
click at [118, 233] on span "Assignee" at bounding box center [146, 234] width 147 height 6
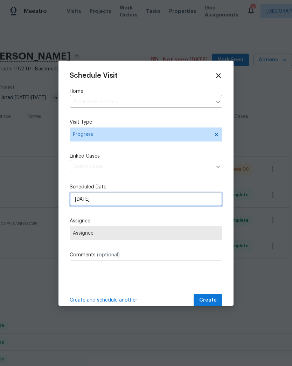
click at [142, 199] on input "[DATE]" at bounding box center [146, 199] width 153 height 14
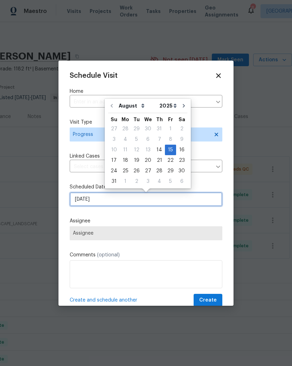
click at [144, 200] on input "[DATE]" at bounding box center [146, 199] width 153 height 14
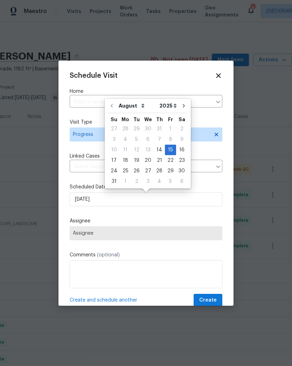
click at [130, 219] on label "Assignee" at bounding box center [146, 221] width 153 height 7
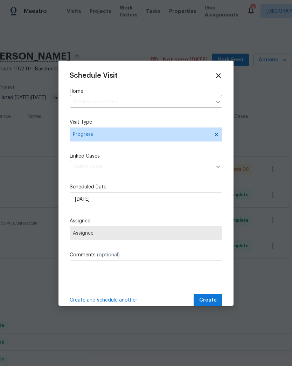
click at [110, 240] on span "Assignee" at bounding box center [146, 233] width 153 height 14
click at [112, 234] on span "Assignee" at bounding box center [146, 234] width 147 height 6
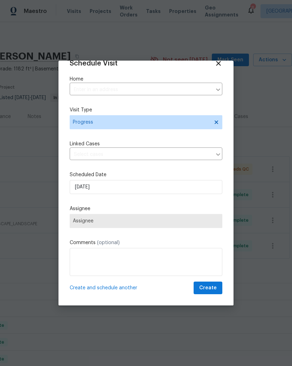
scroll to position [13, 0]
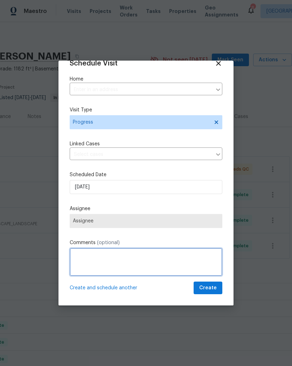
click at [88, 254] on textarea at bounding box center [146, 262] width 153 height 28
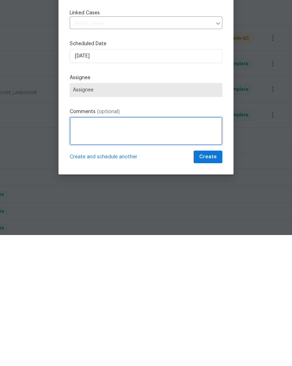
type textarea "9"
type textarea "OI repairs"
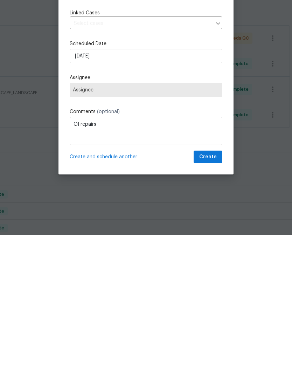
click at [113, 214] on span "Assignee" at bounding box center [146, 221] width 153 height 14
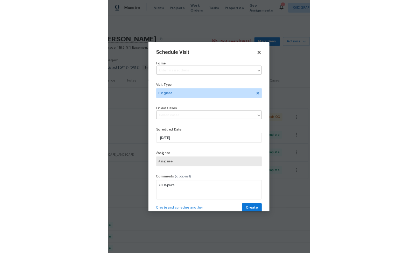
scroll to position [0, 0]
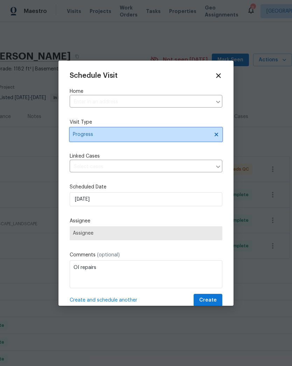
click at [103, 132] on span "Progress" at bounding box center [141, 134] width 136 height 7
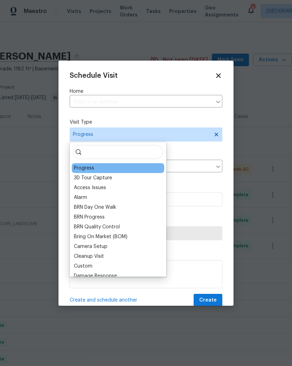
click at [79, 168] on div "Progress" at bounding box center [84, 168] width 20 height 7
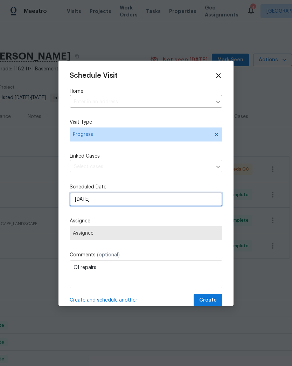
click at [74, 198] on input "[DATE]" at bounding box center [146, 199] width 153 height 14
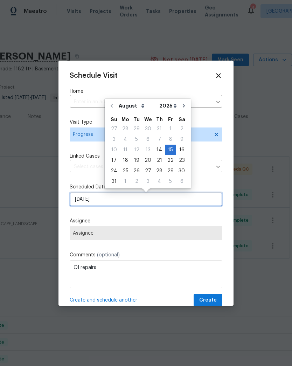
click at [77, 202] on input "[DATE]" at bounding box center [146, 199] width 153 height 14
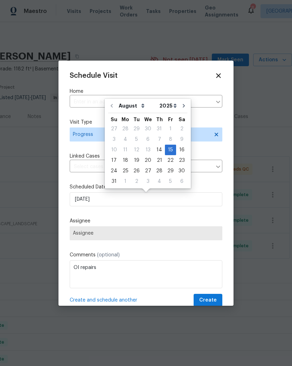
click at [80, 222] on label "Assignee" at bounding box center [146, 221] width 153 height 7
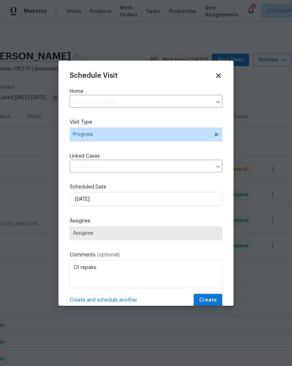
click at [80, 235] on span "Assignee" at bounding box center [146, 234] width 147 height 6
click at [11, 95] on div at bounding box center [146, 183] width 292 height 366
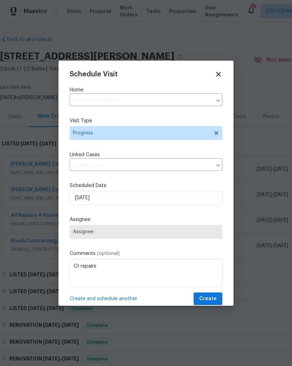
scroll to position [2, 0]
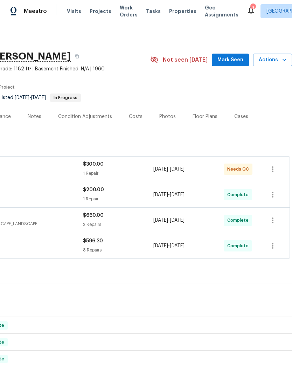
scroll to position [0, 104]
click at [284, 61] on icon "button" at bounding box center [284, 59] width 7 height 7
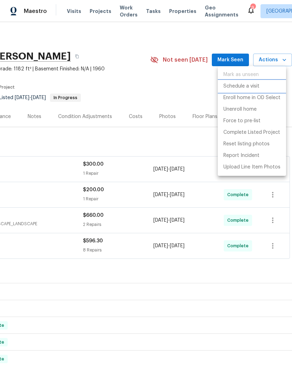
click at [257, 82] on li "Schedule a visit" at bounding box center [252, 87] width 68 height 12
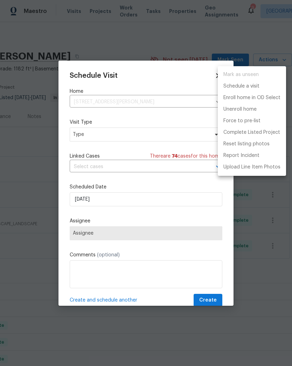
click at [111, 137] on div at bounding box center [146, 183] width 292 height 366
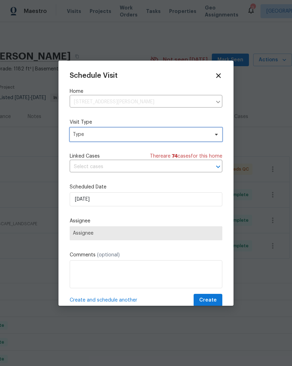
click at [95, 135] on span "Type" at bounding box center [141, 134] width 136 height 7
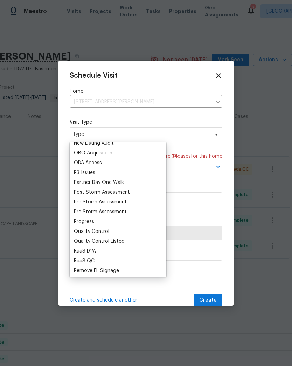
scroll to position [399, 0]
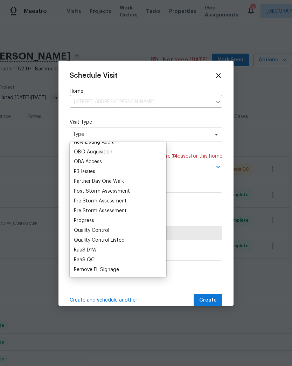
click at [92, 221] on div "Progress" at bounding box center [84, 220] width 20 height 7
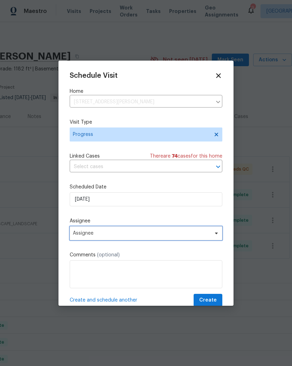
click at [101, 235] on span "Assignee" at bounding box center [141, 234] width 137 height 6
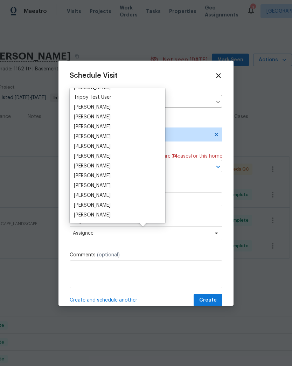
scroll to position [645, 0]
click at [97, 216] on div "[PERSON_NAME]" at bounding box center [92, 215] width 37 height 7
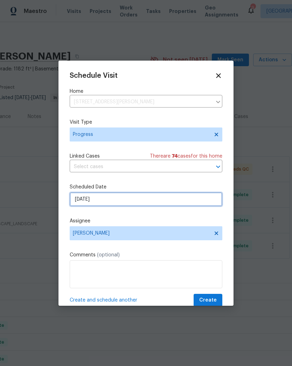
click at [104, 202] on input "[DATE]" at bounding box center [146, 199] width 153 height 14
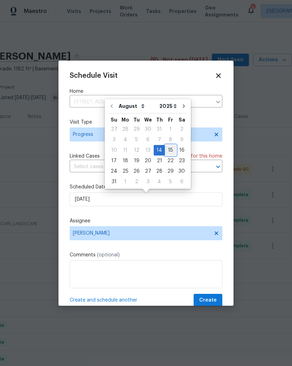
click at [165, 150] on div "15" at bounding box center [170, 150] width 11 height 10
type input "[DATE]"
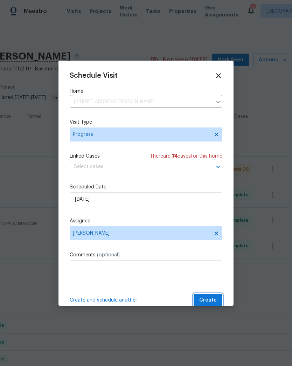
click at [209, 299] on span "Create" at bounding box center [208, 300] width 18 height 9
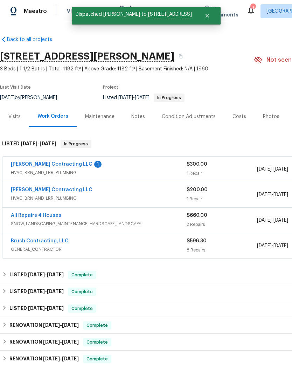
scroll to position [0, 0]
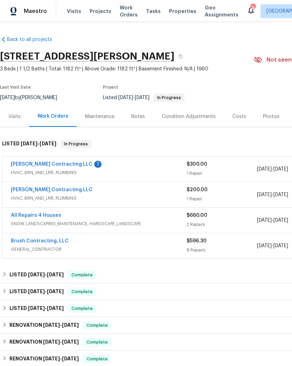
click at [63, 166] on link "[PERSON_NAME] Contracting LLC" at bounding box center [52, 164] width 82 height 5
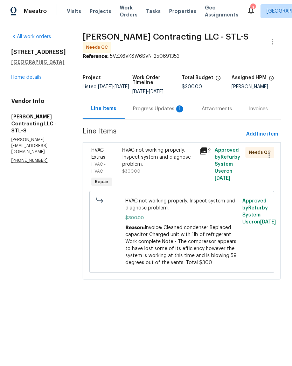
click at [163, 109] on div "Progress Updates 1" at bounding box center [159, 108] width 52 height 7
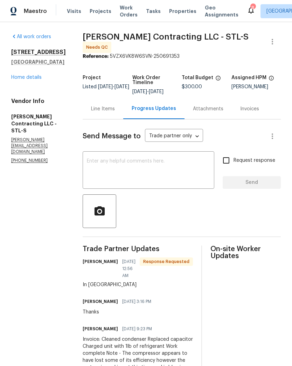
click at [106, 107] on div "Line Items" at bounding box center [103, 108] width 24 height 7
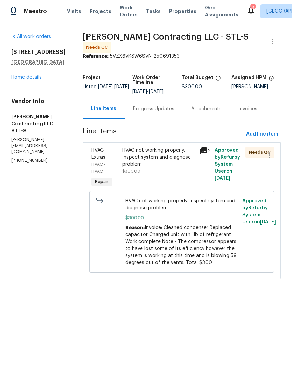
click at [169, 151] on div "HVAC not working properly. Inspect system and diagnose problem." at bounding box center [158, 157] width 73 height 21
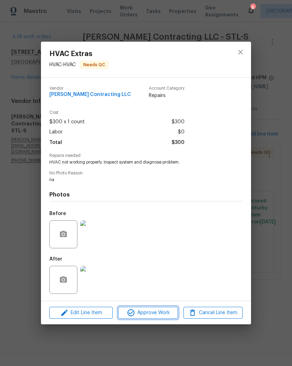
click at [165, 316] on span "Approve Work" at bounding box center [148, 313] width 55 height 9
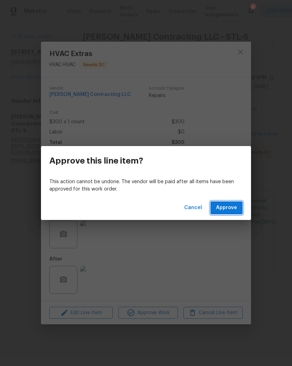
click at [231, 207] on span "Approve" at bounding box center [226, 208] width 21 height 9
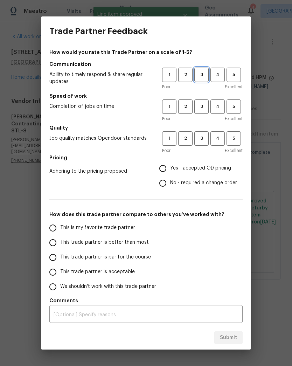
click at [201, 73] on span "3" at bounding box center [201, 75] width 13 height 8
click at [204, 109] on span "3" at bounding box center [201, 107] width 13 height 8
click at [203, 138] on span "3" at bounding box center [201, 139] width 13 height 8
click at [170, 167] on input "Yes - accepted OD pricing" at bounding box center [163, 168] width 15 height 15
radio input "true"
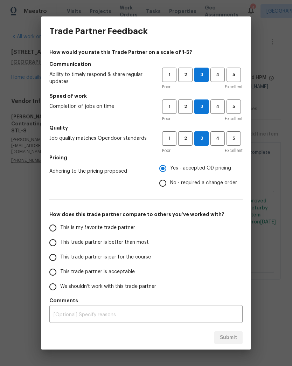
click at [54, 243] on input "This trade partner is better than most" at bounding box center [53, 243] width 15 height 15
click at [223, 338] on span "Submit" at bounding box center [228, 338] width 17 height 9
radio input "true"
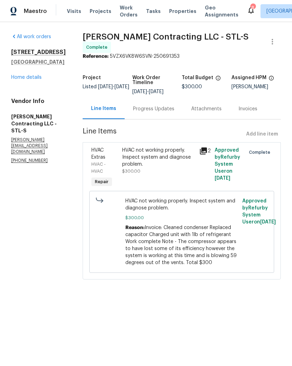
click at [72, 13] on span "Visits" at bounding box center [74, 11] width 14 height 7
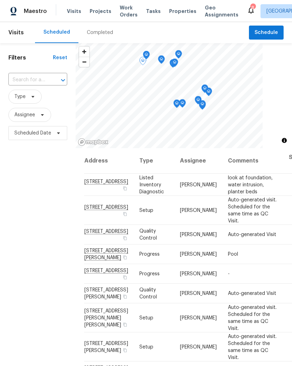
click at [0, 0] on icon at bounding box center [0, 0] width 0 height 0
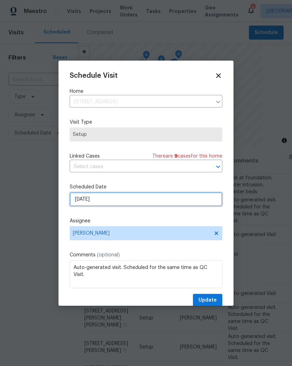
click at [110, 200] on input "[DATE]" at bounding box center [146, 199] width 153 height 14
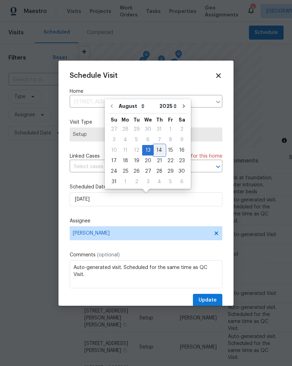
click at [157, 151] on div "14" at bounding box center [159, 150] width 11 height 10
type input "[DATE]"
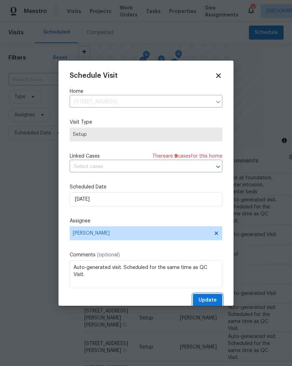
click at [217, 301] on span "Update" at bounding box center [208, 300] width 18 height 9
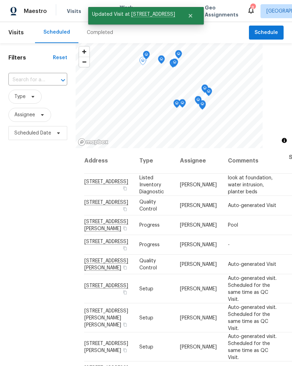
click at [0, 0] on icon at bounding box center [0, 0] width 0 height 0
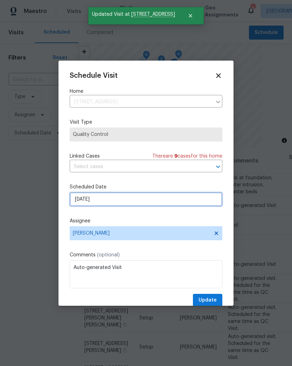
click at [101, 197] on input "[DATE]" at bounding box center [146, 199] width 153 height 14
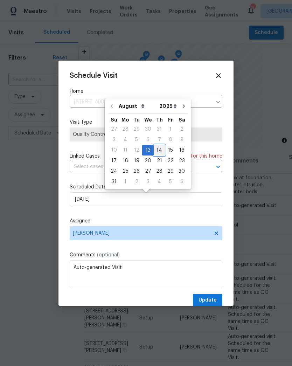
click at [157, 150] on div "14" at bounding box center [159, 150] width 11 height 10
type input "[DATE]"
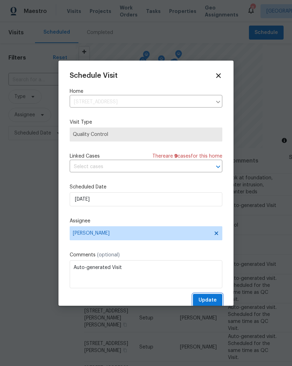
click at [216, 298] on span "Update" at bounding box center [208, 300] width 18 height 9
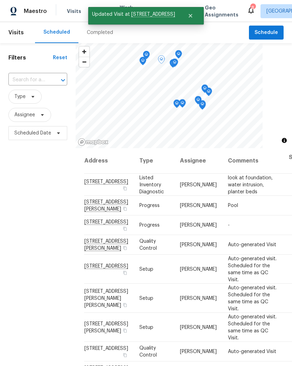
click at [0, 0] on icon at bounding box center [0, 0] width 0 height 0
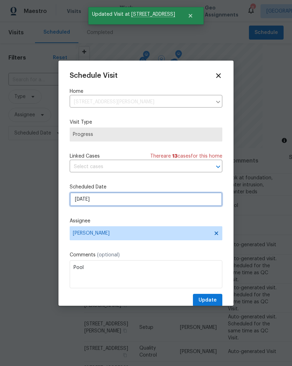
click at [99, 203] on input "[DATE]" at bounding box center [146, 199] width 153 height 14
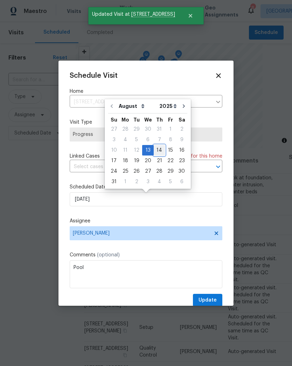
click at [158, 149] on div "14" at bounding box center [159, 150] width 11 height 10
type input "[DATE]"
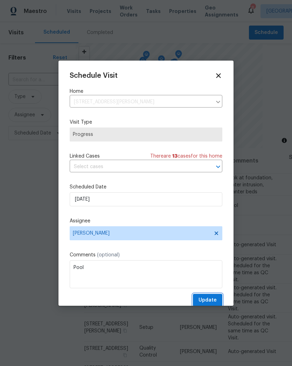
click at [215, 300] on span "Update" at bounding box center [208, 300] width 18 height 9
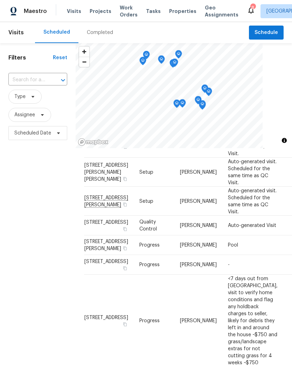
scroll to position [107, 0]
